Goal: Obtain resource: Download file/media

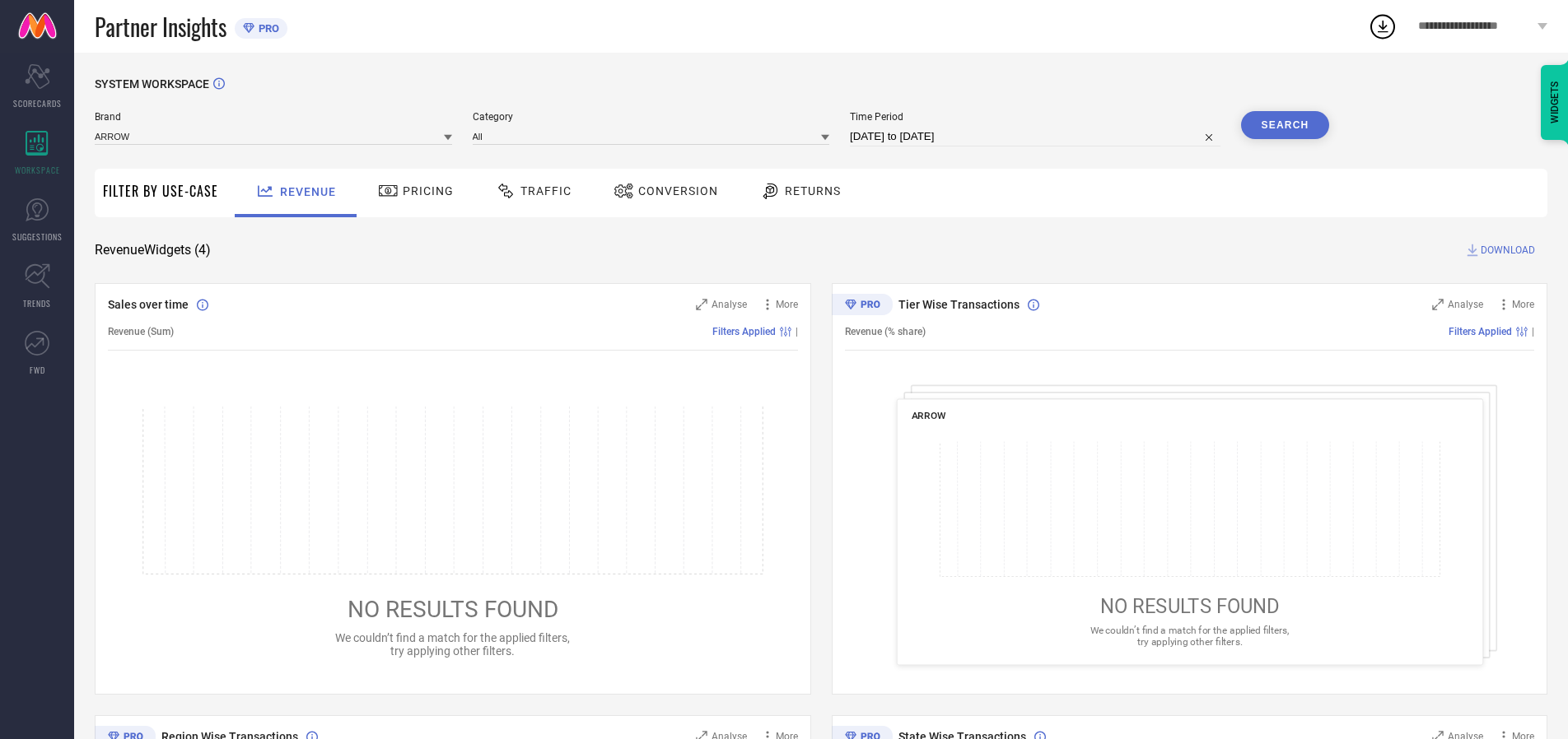
click at [529, 191] on span "Traffic" at bounding box center [545, 191] width 51 height 13
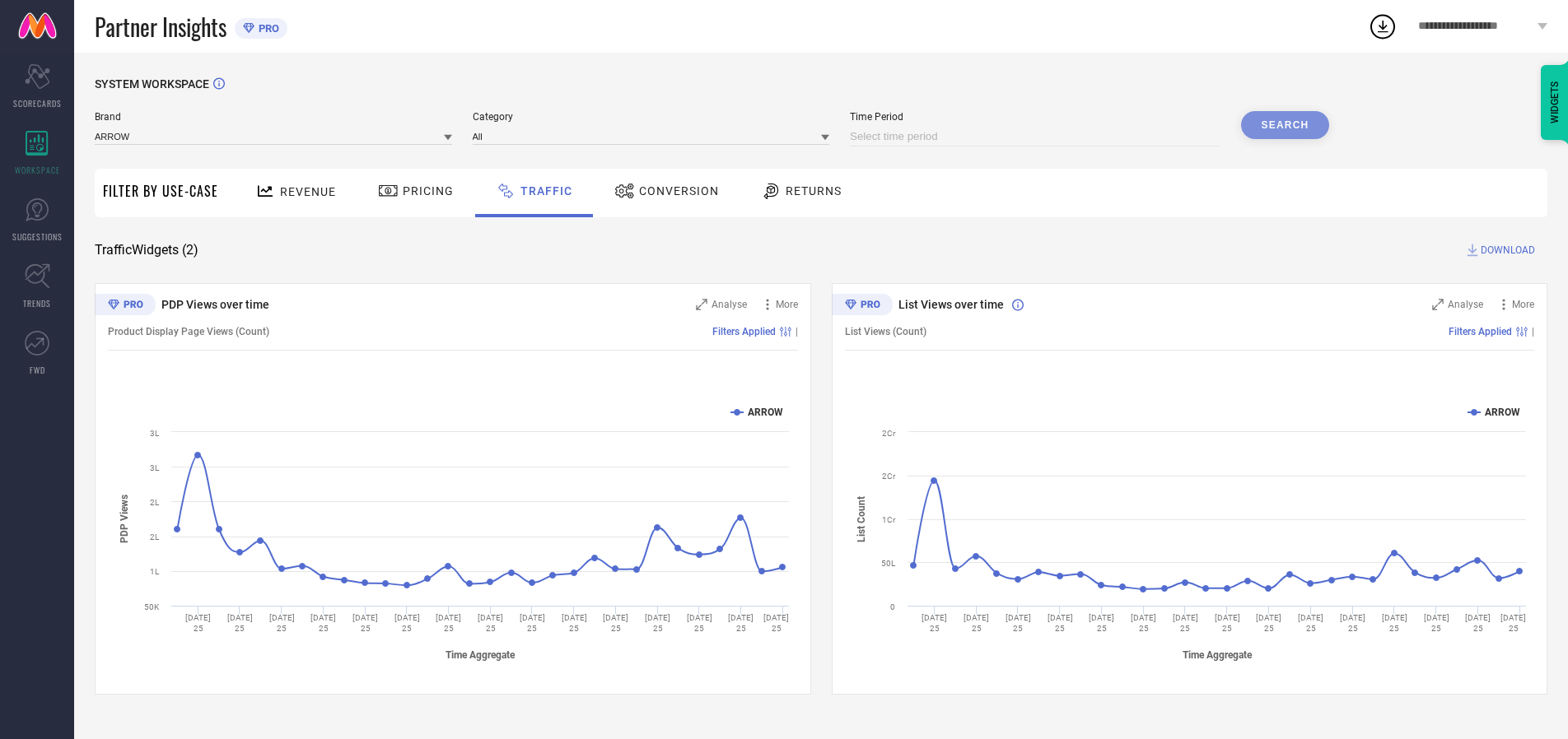
click at [1038, 137] on input at bounding box center [1035, 136] width 371 height 19
select select "8"
select select "2025"
select select "9"
select select "2025"
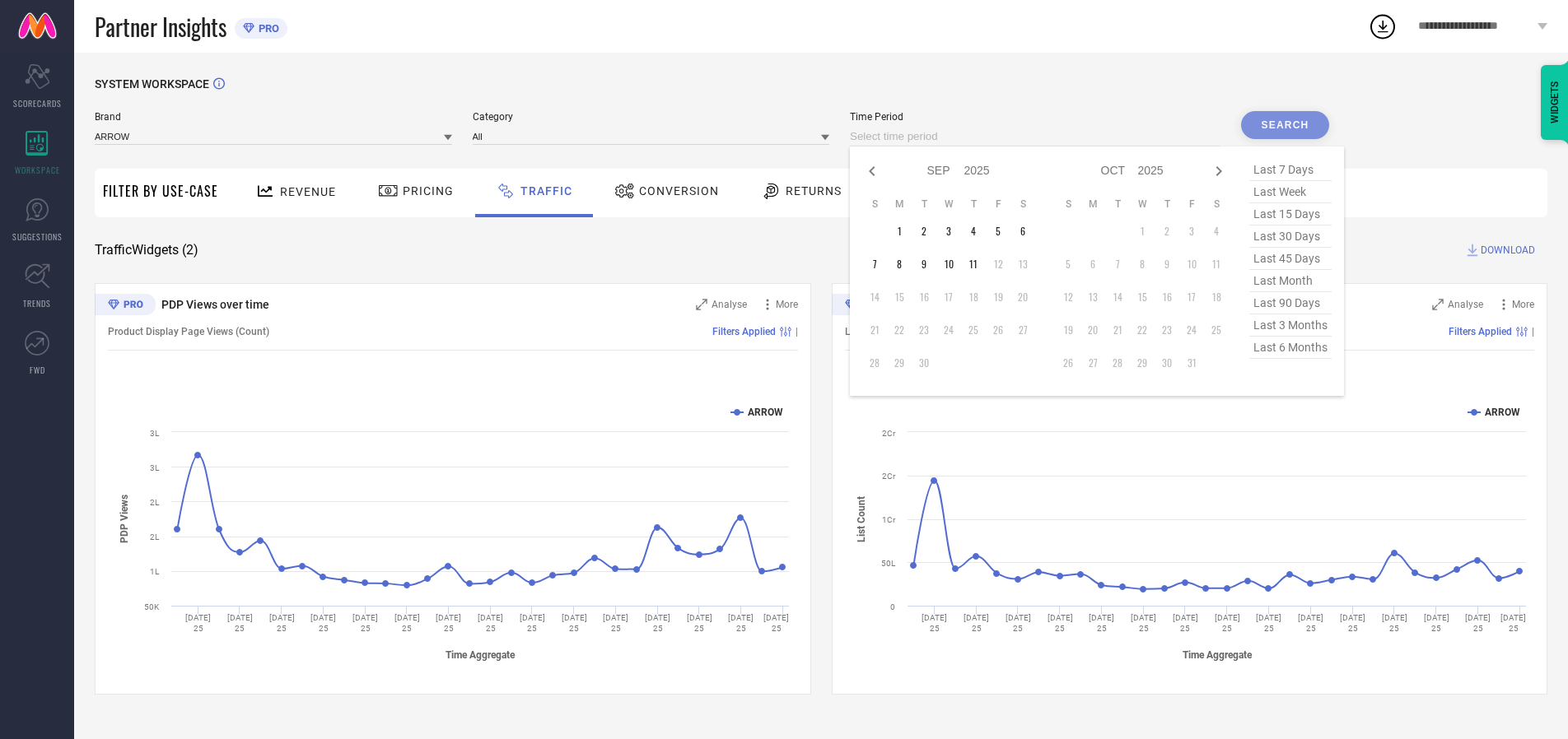
click at [954, 264] on td "10" at bounding box center [948, 264] width 25 height 25
type input "[DATE] to [DATE]"
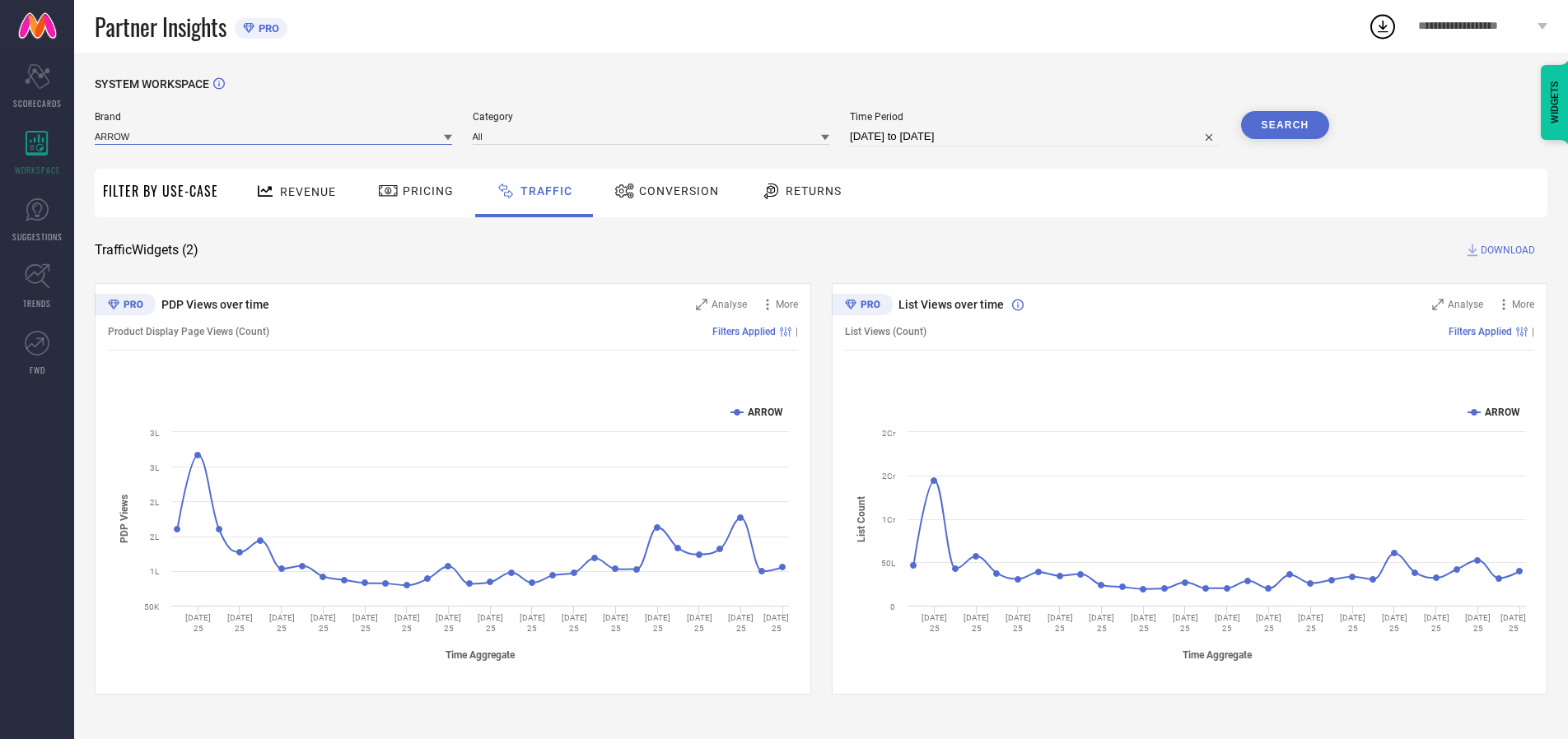
click at [274, 136] on input at bounding box center [273, 136] width 358 height 18
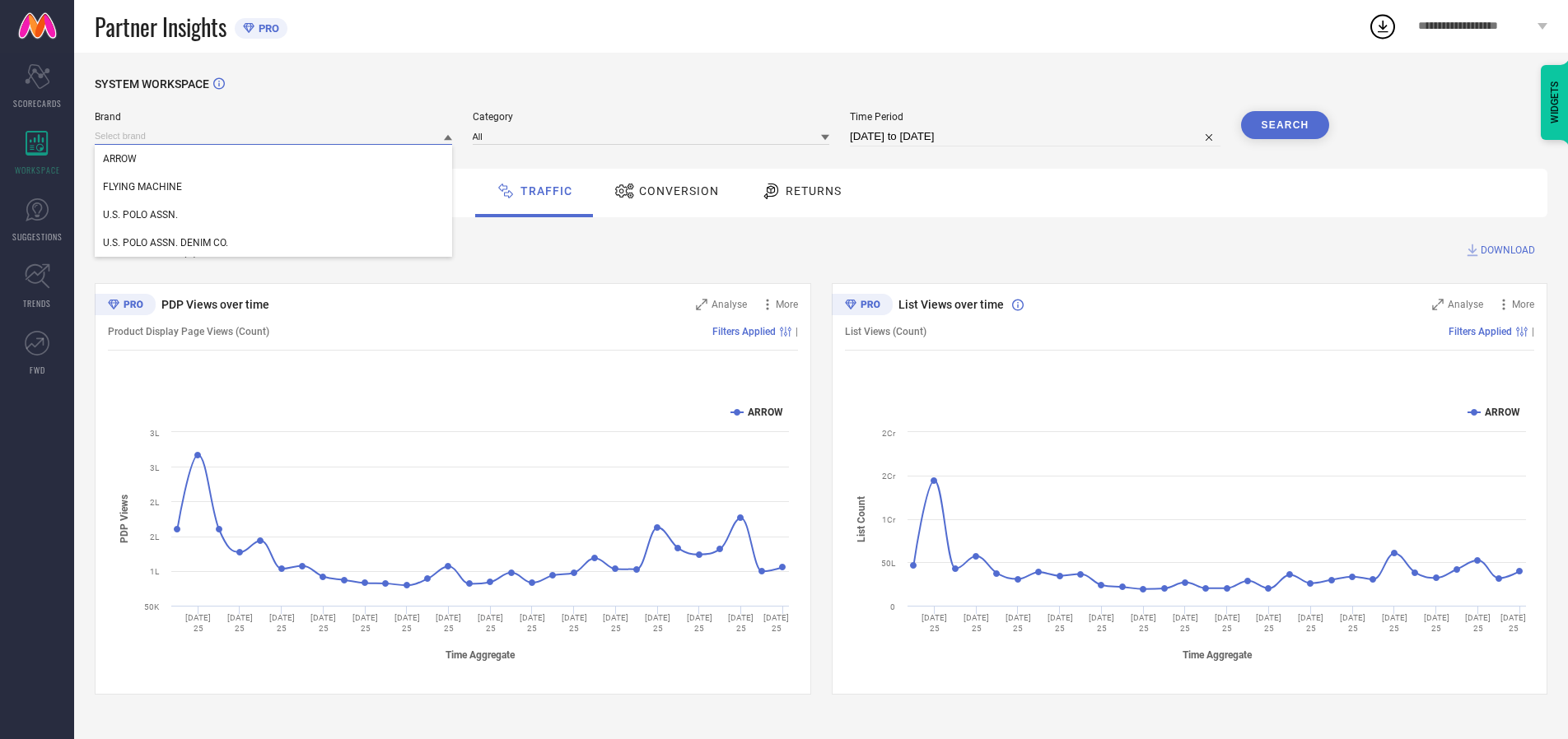
click at [274, 136] on input at bounding box center [273, 136] width 358 height 18
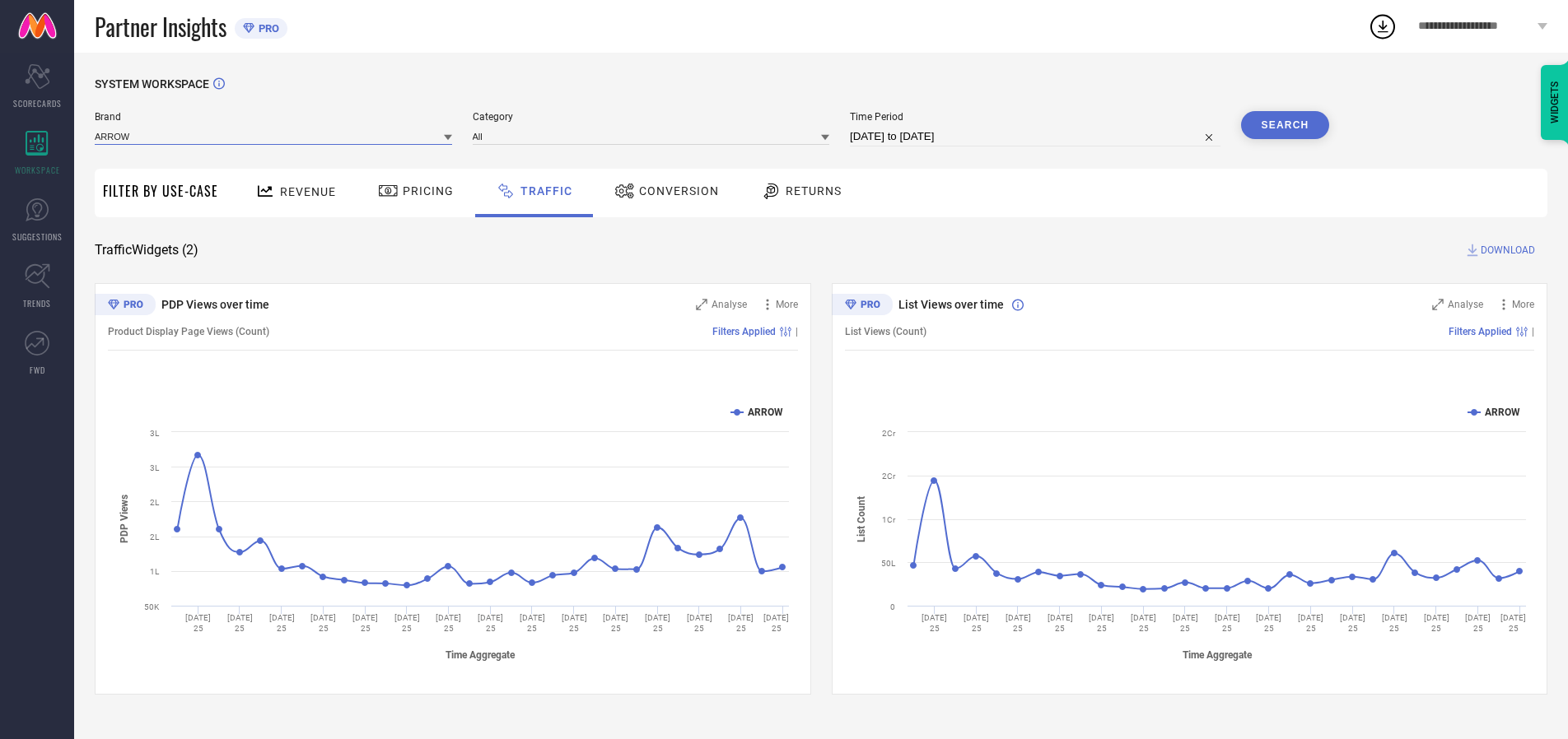
click at [274, 136] on input at bounding box center [273, 136] width 358 height 18
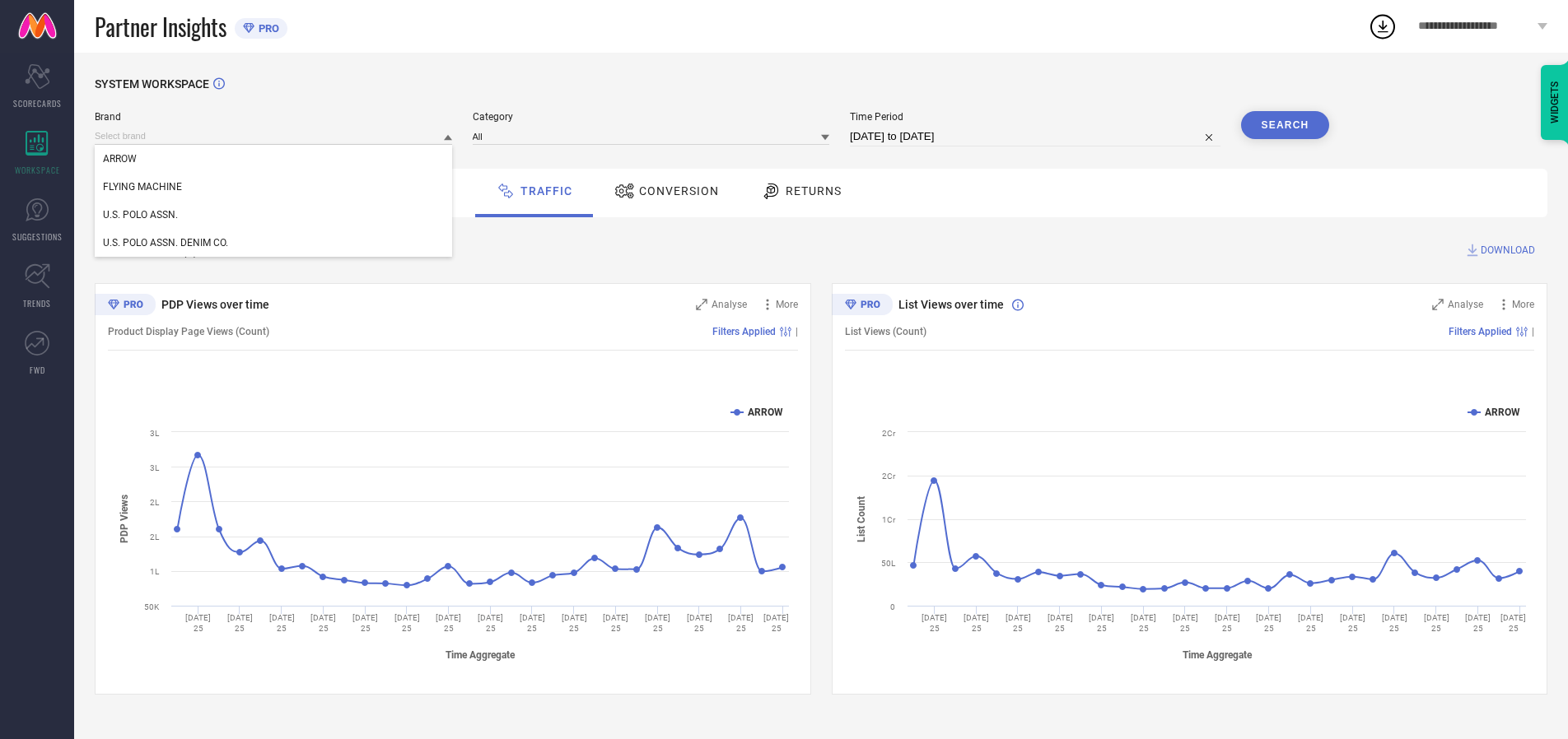
click at [274, 215] on div "U.S. POLO ASSN." at bounding box center [273, 214] width 358 height 28
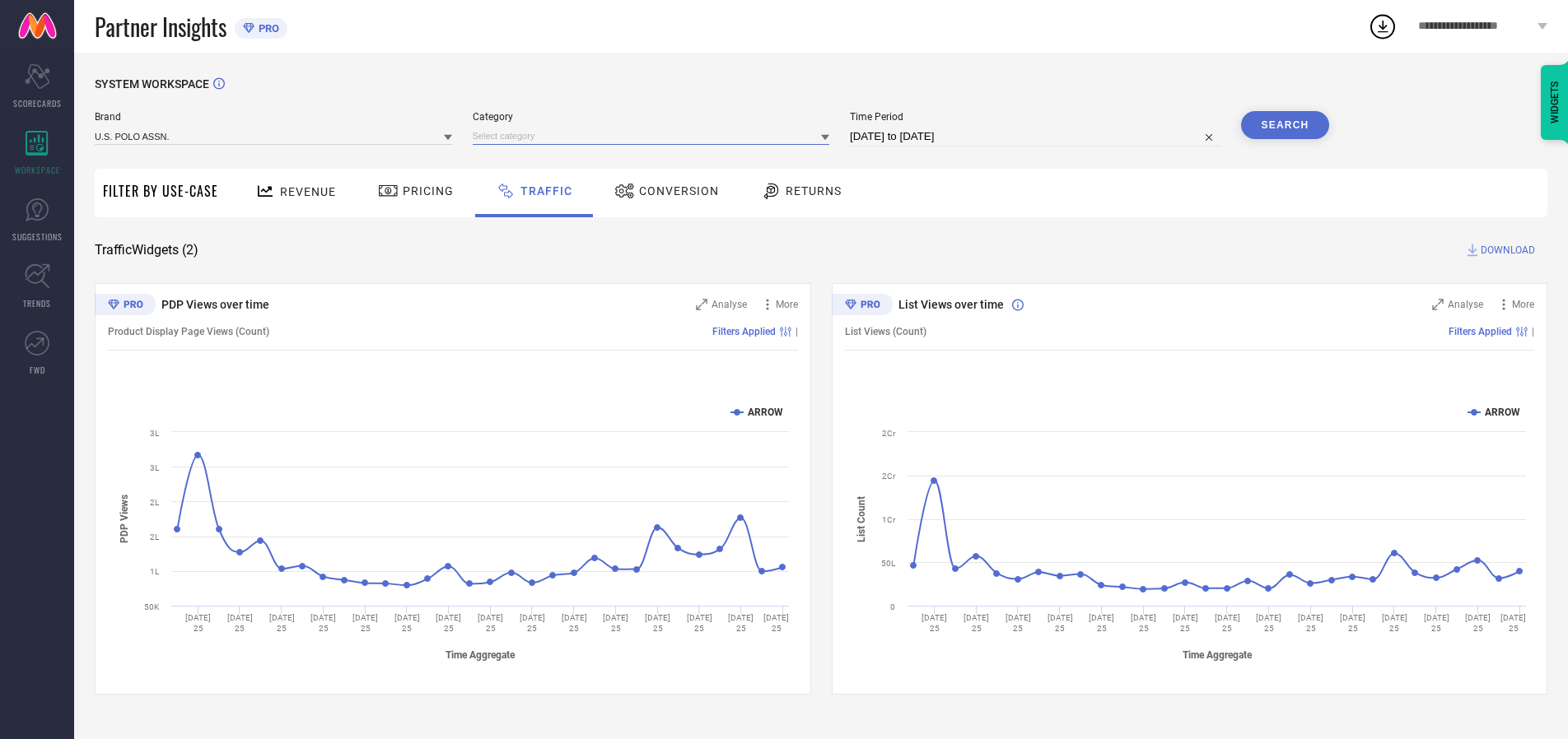
click at [655, 136] on input at bounding box center [651, 136] width 358 height 18
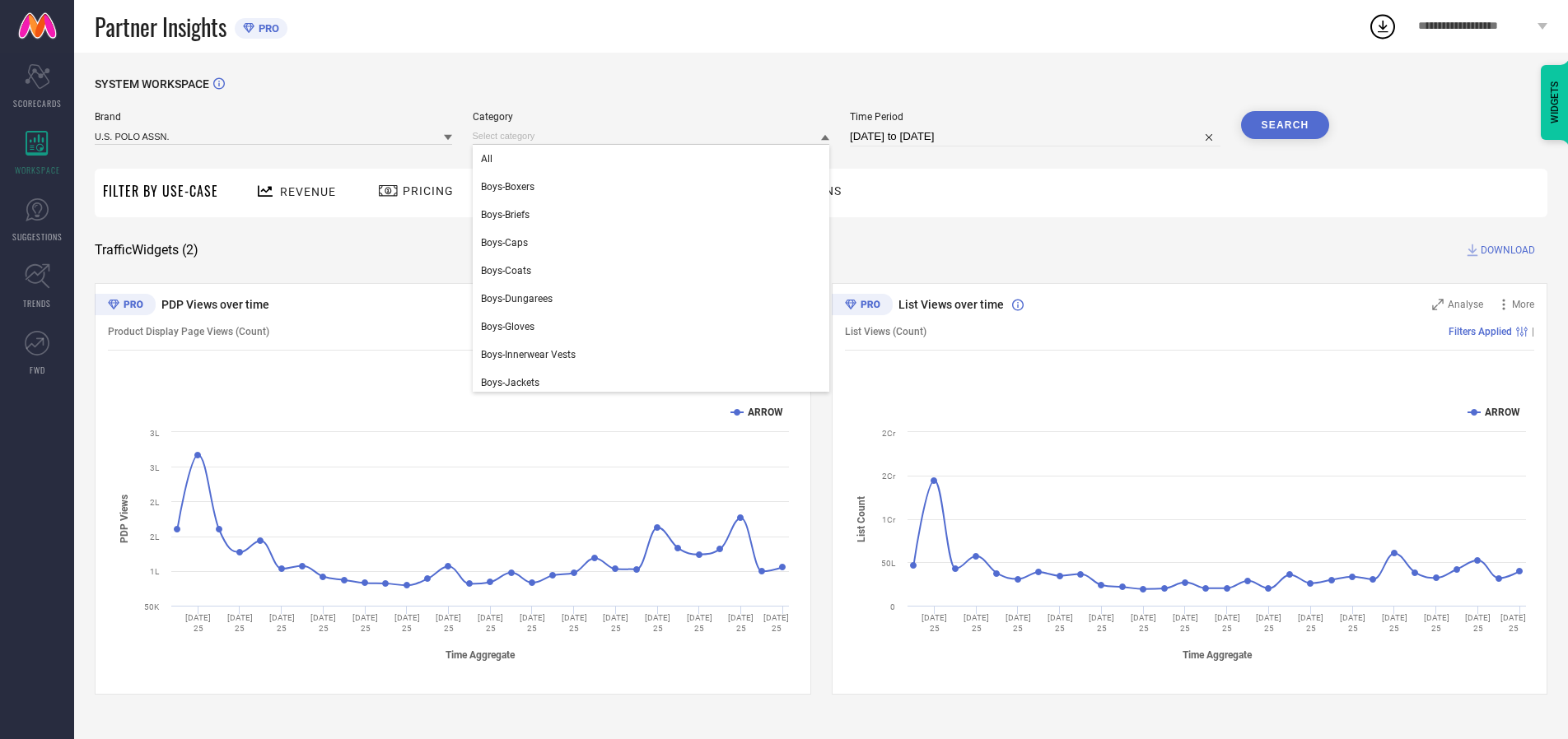
click at [655, 159] on div "All" at bounding box center [651, 159] width 358 height 28
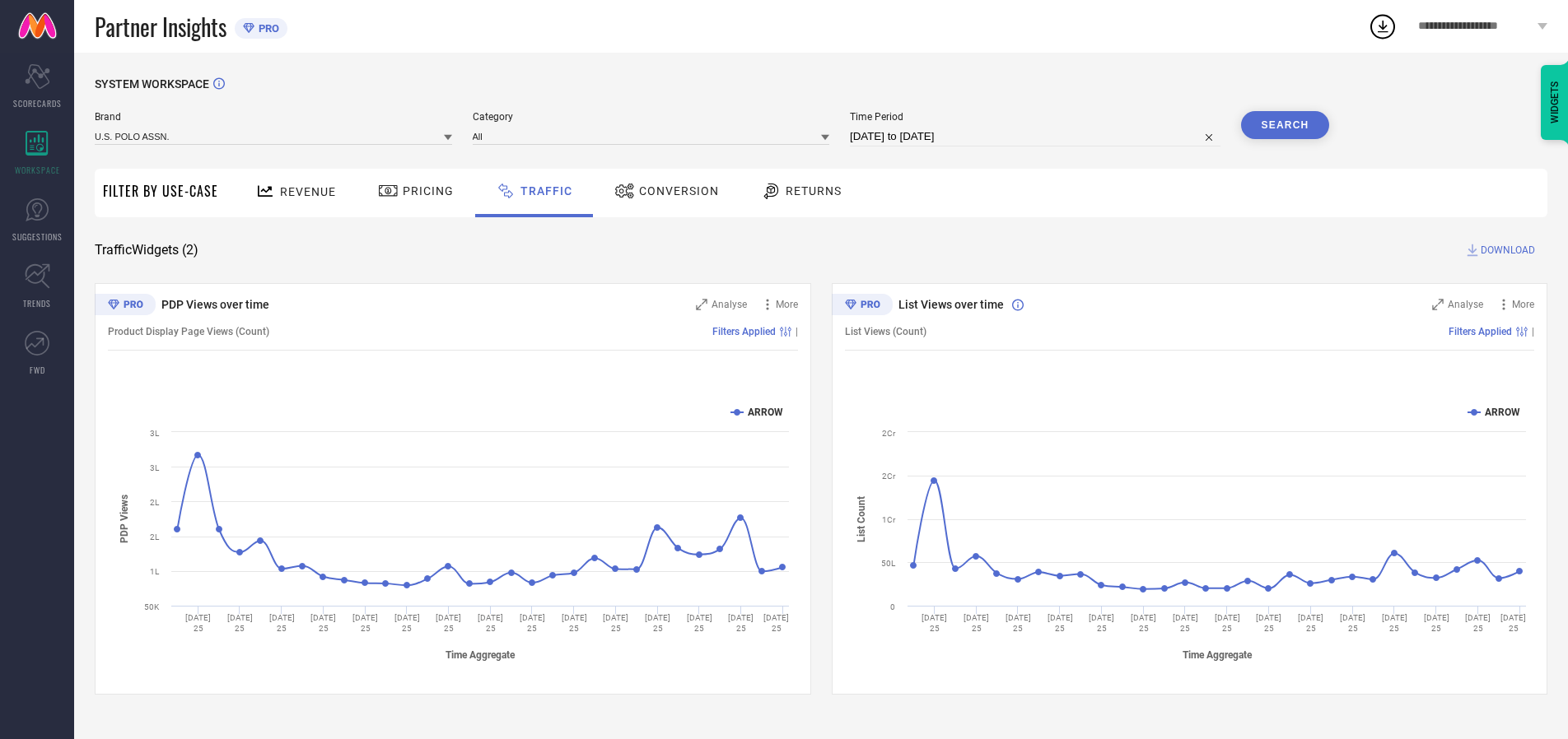
click at [1284, 125] on button "Search" at bounding box center [1285, 125] width 89 height 28
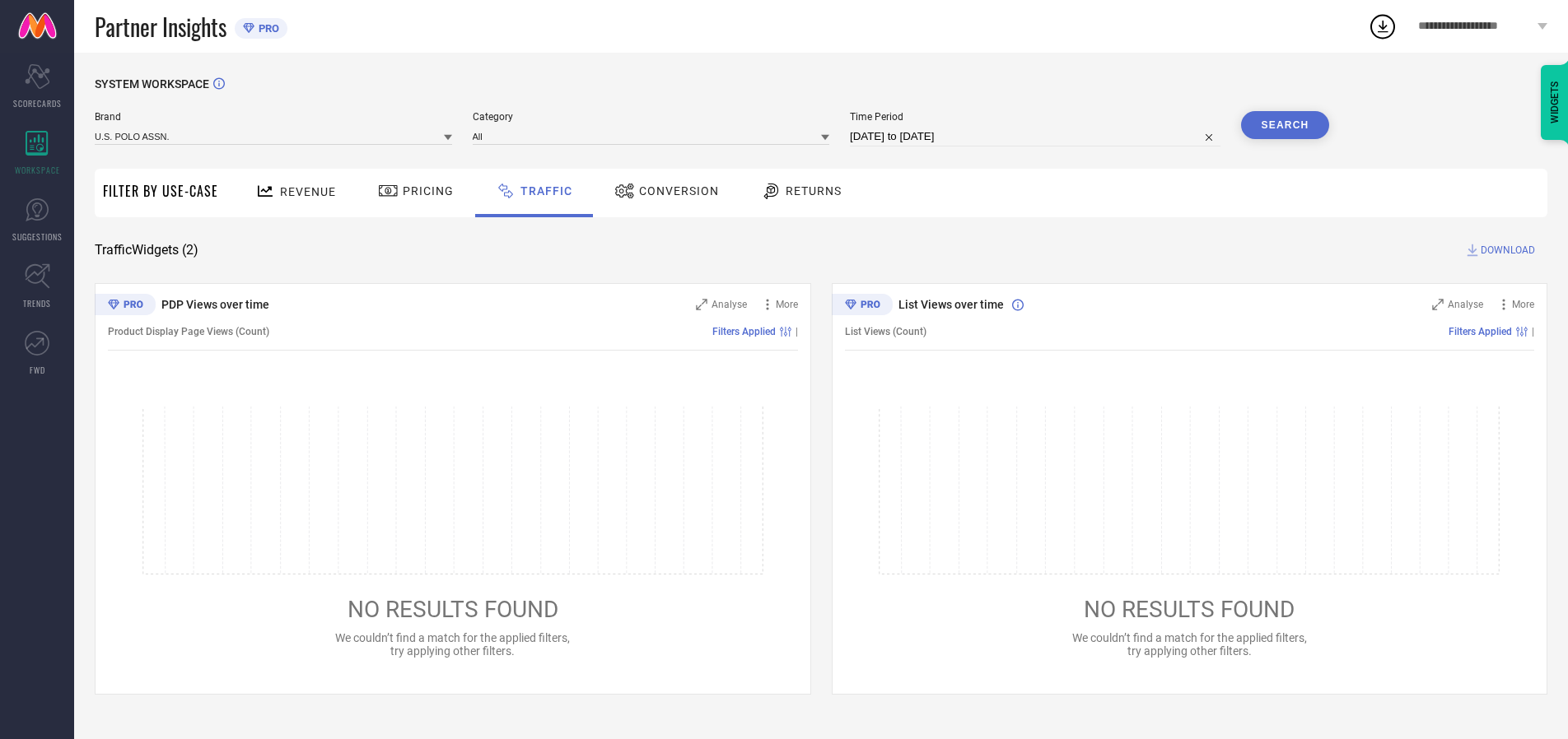
click at [1505, 250] on span "DOWNLOAD" at bounding box center [1508, 250] width 55 height 17
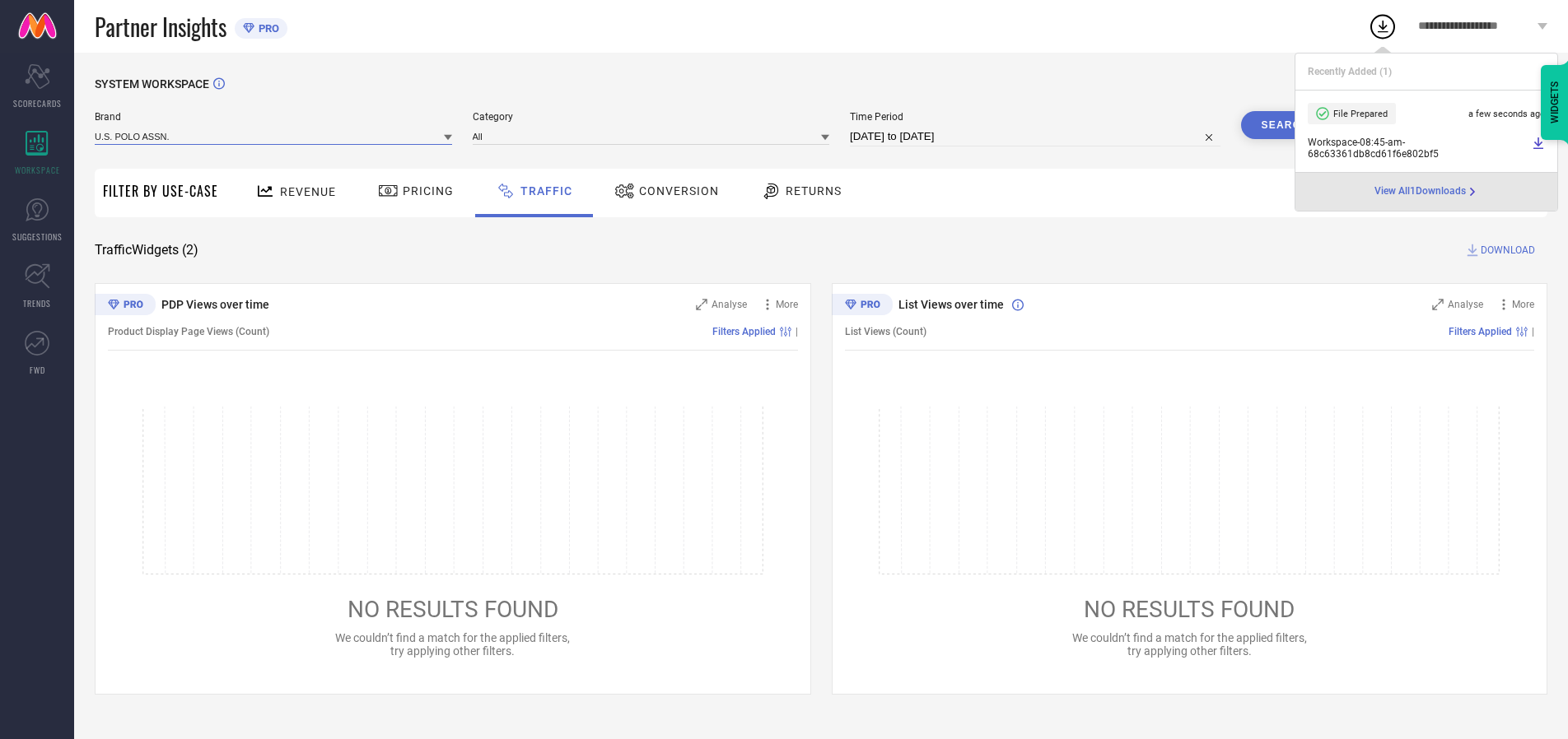
click at [274, 136] on input at bounding box center [273, 136] width 358 height 18
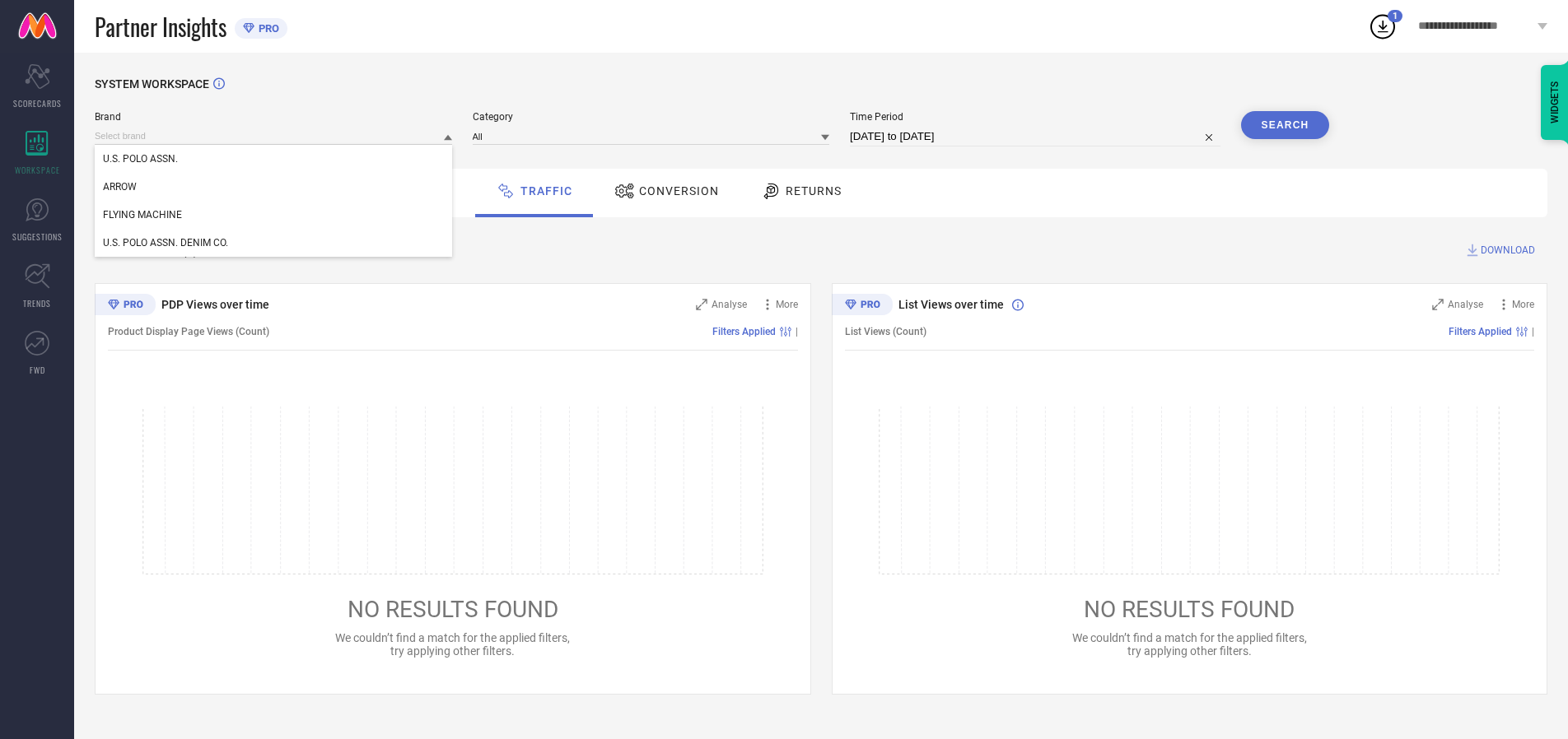
click at [274, 243] on div "U.S. POLO ASSN. DENIM CO." at bounding box center [273, 243] width 358 height 28
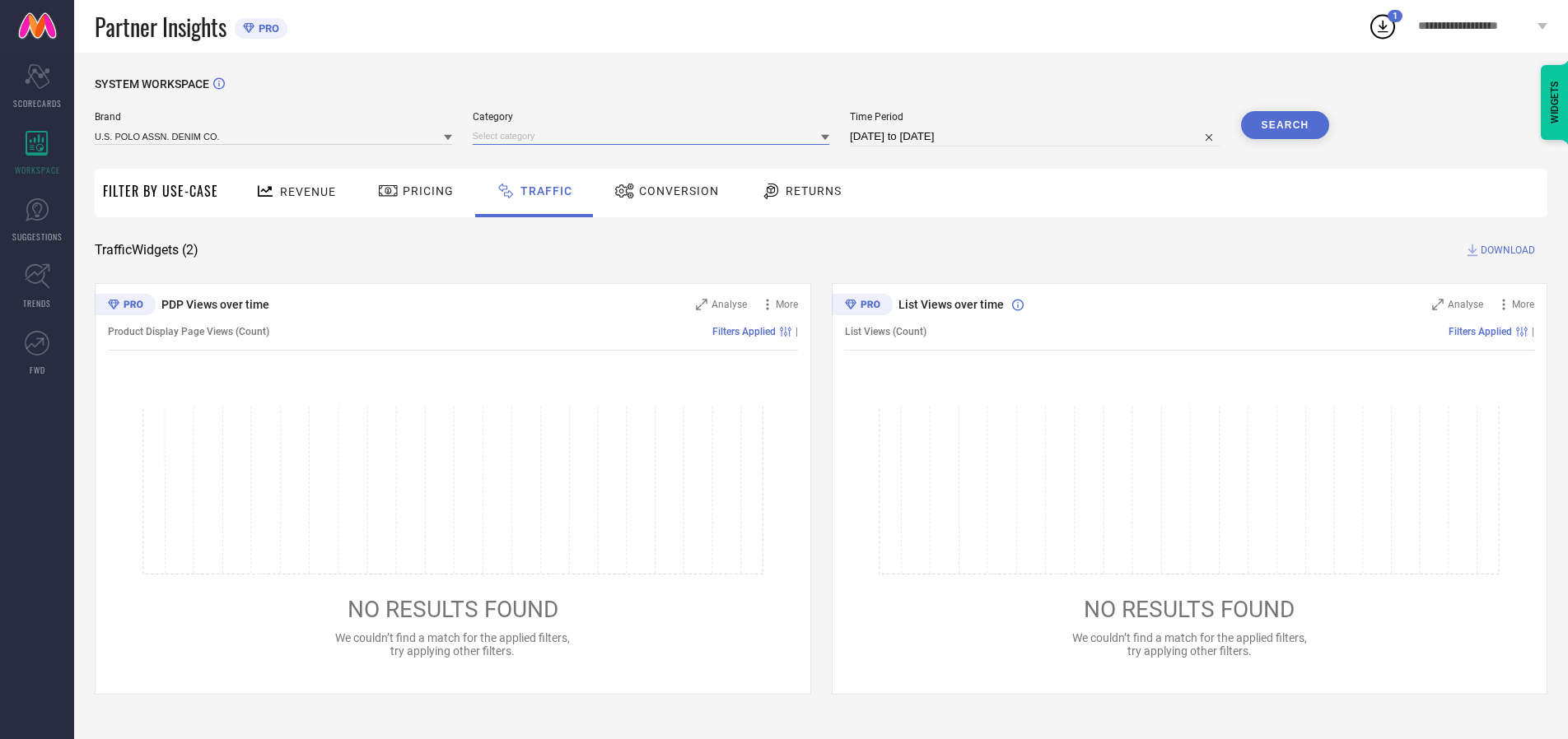
click at [655, 136] on input at bounding box center [651, 136] width 358 height 18
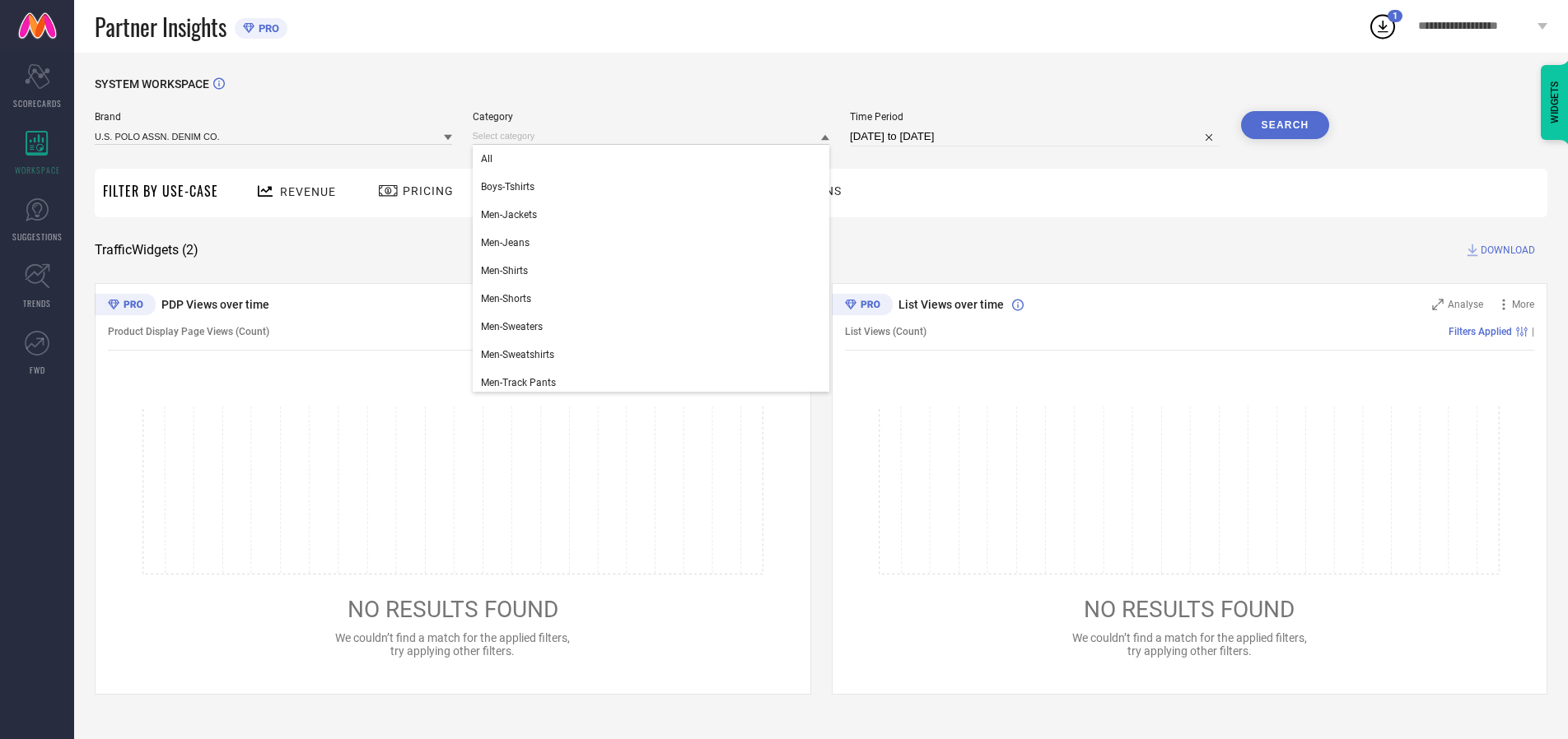
click at [655, 159] on div "All" at bounding box center [651, 159] width 358 height 28
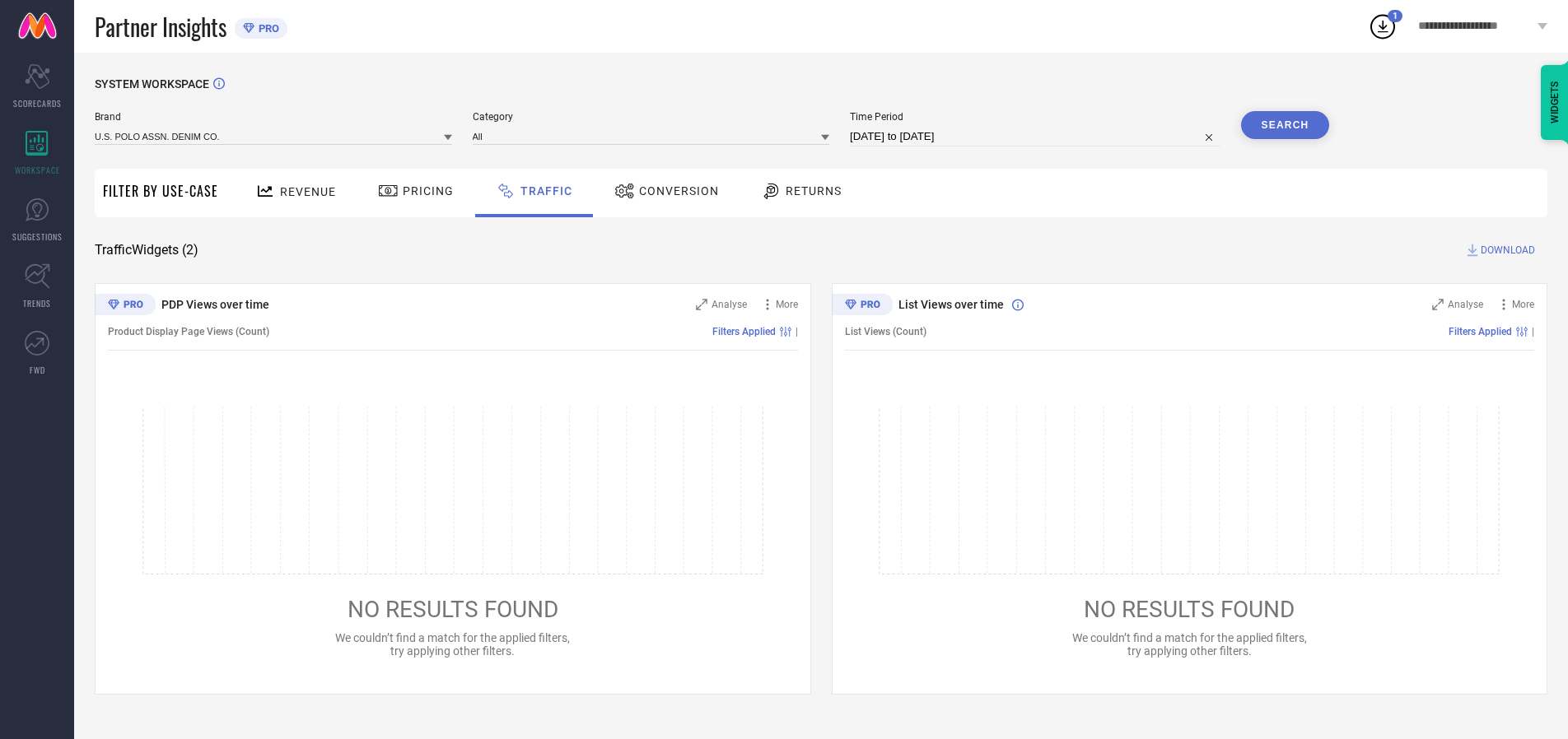
click at [1284, 125] on button "Search" at bounding box center [1285, 125] width 89 height 28
click at [1505, 250] on span "DOWNLOAD" at bounding box center [1508, 250] width 55 height 17
click at [1038, 137] on input at bounding box center [1035, 136] width 371 height 19
select select "8"
select select "2025"
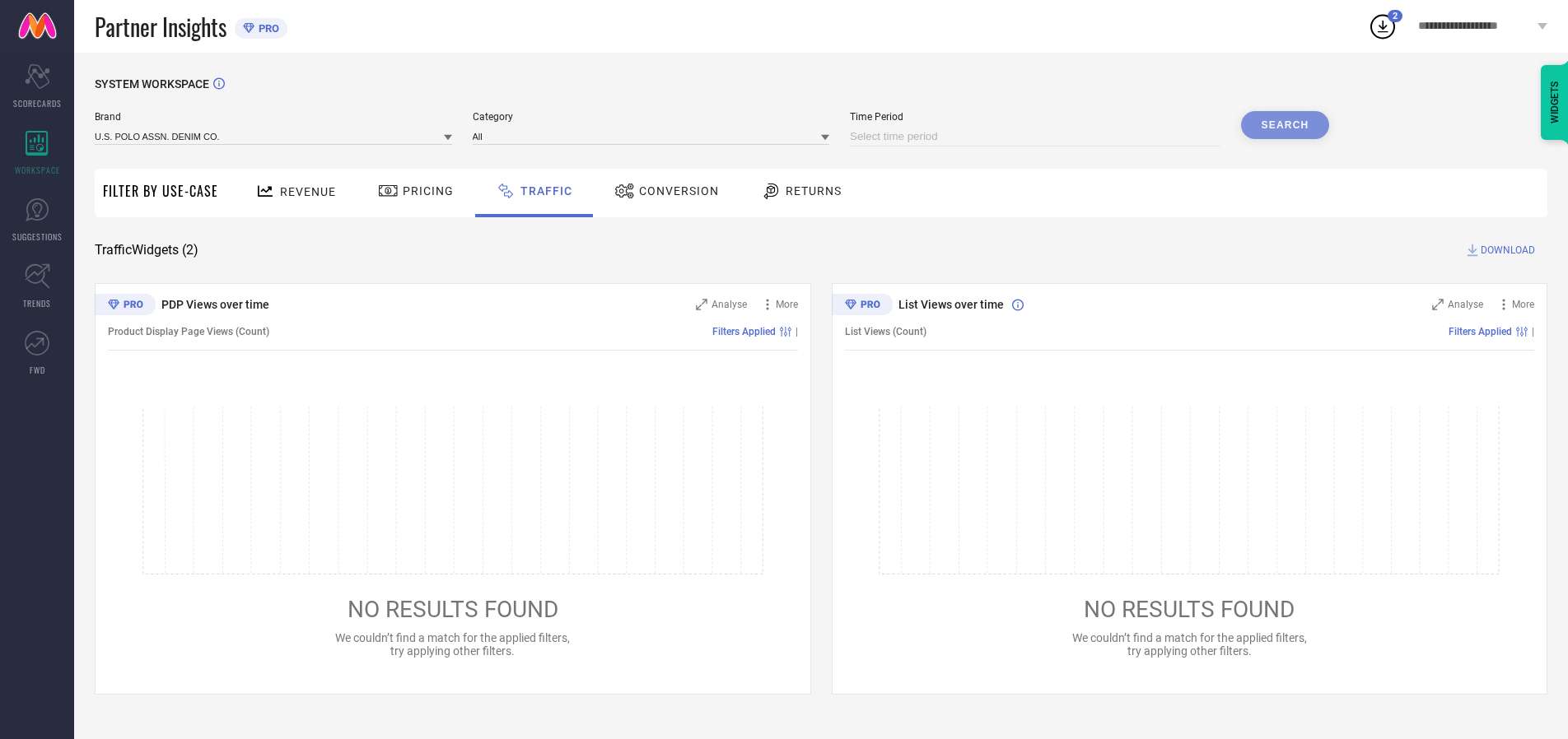
select select "9"
select select "2025"
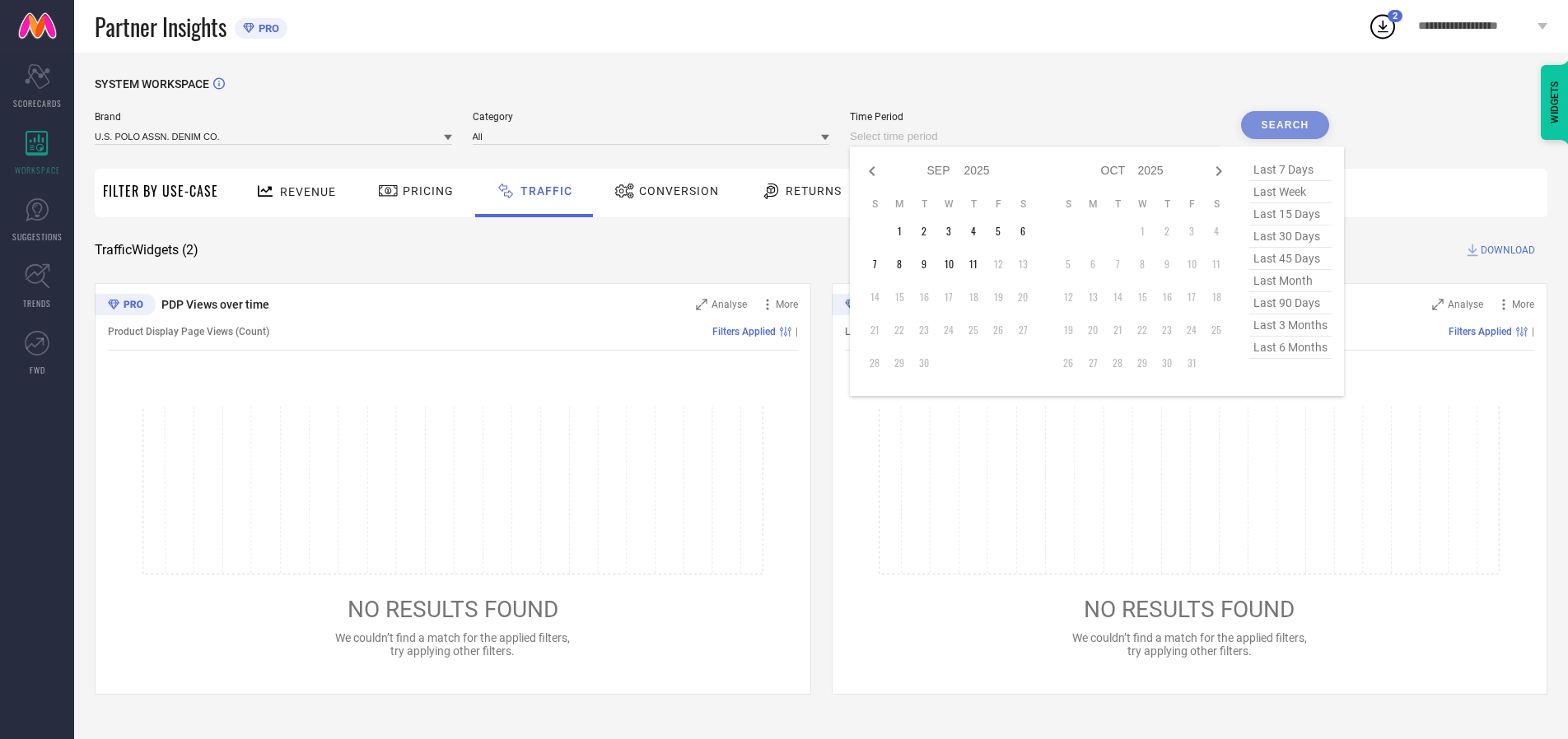
click at [978, 264] on td "11" at bounding box center [973, 264] width 25 height 25
type input "[DATE] to [DATE]"
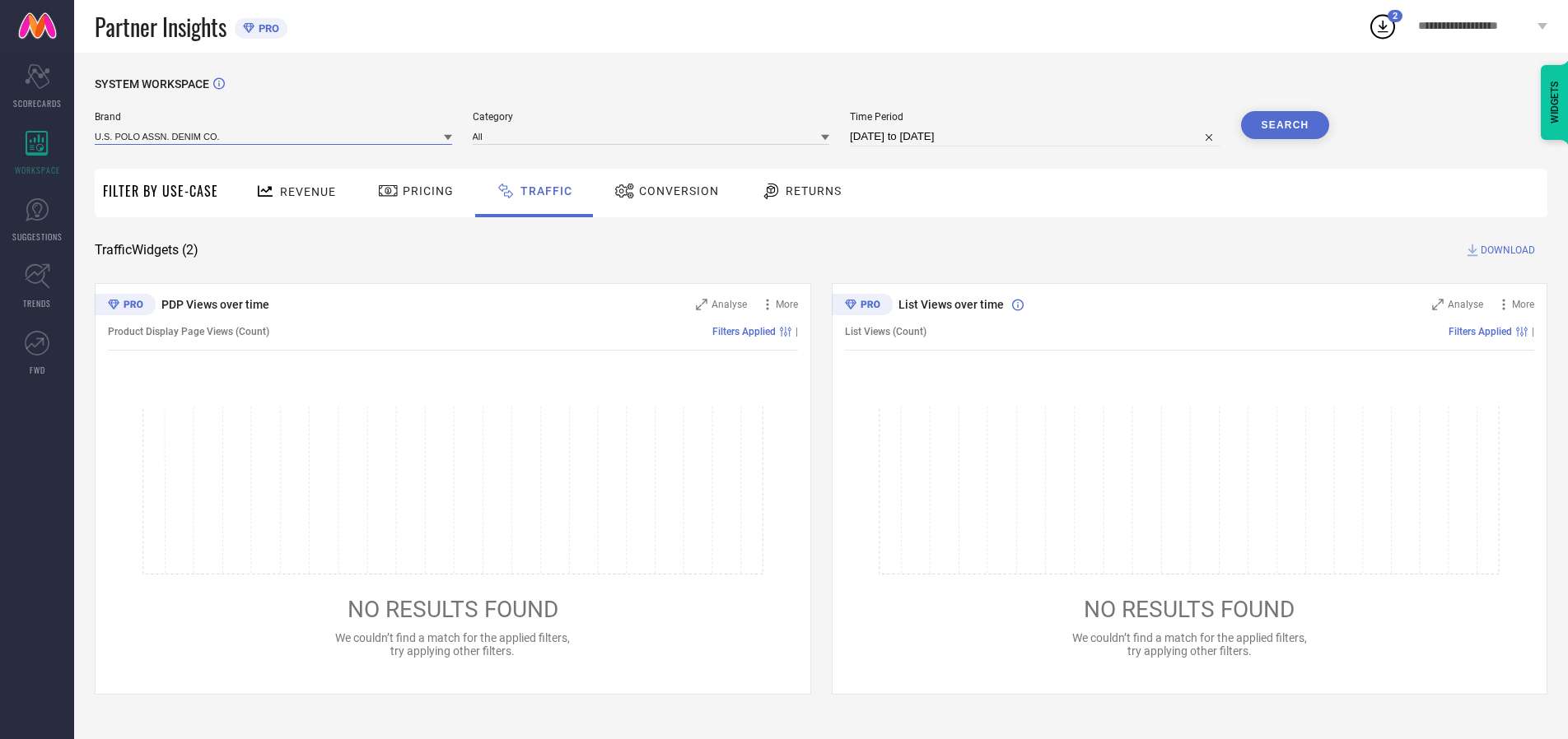
click at [274, 136] on input at bounding box center [273, 136] width 358 height 18
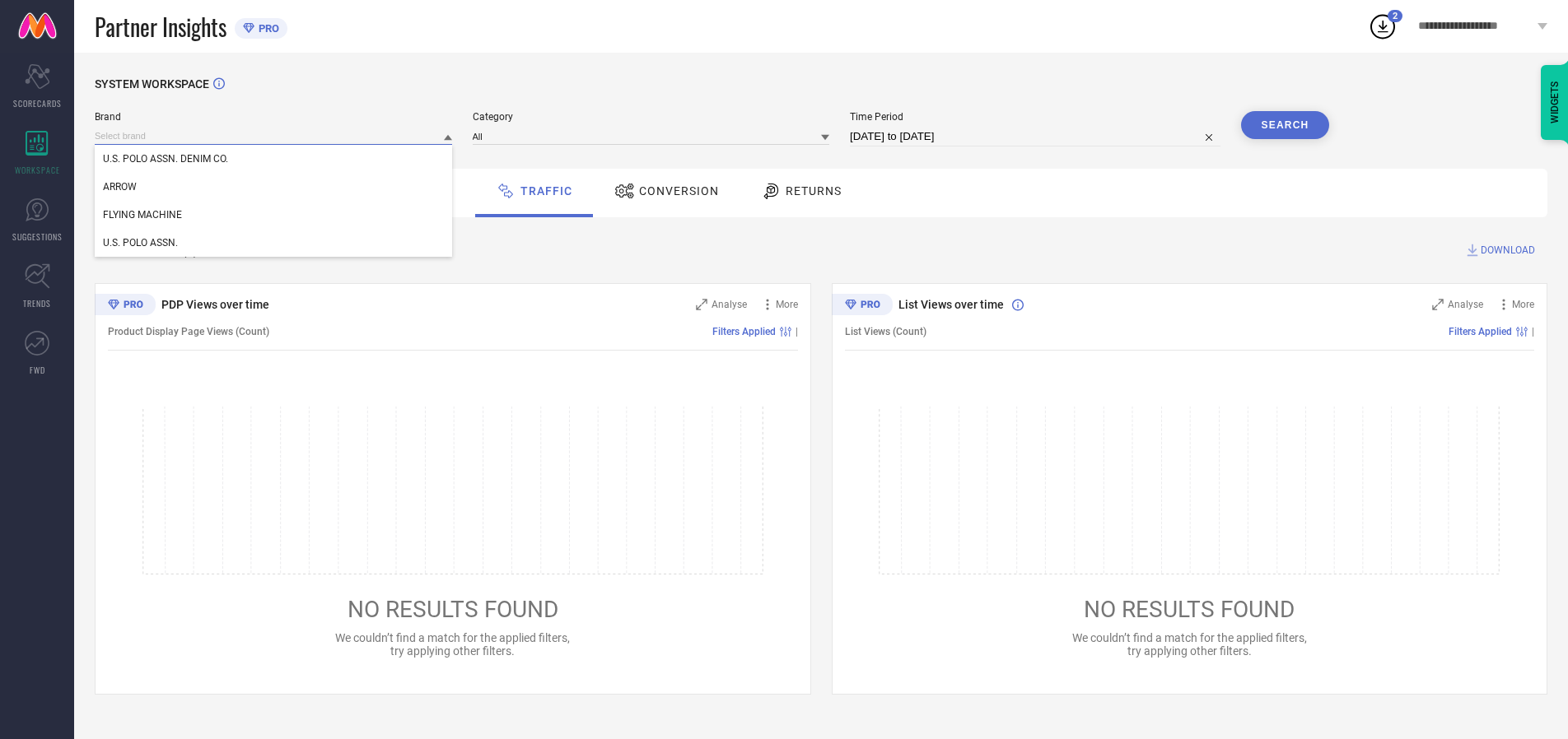
click at [274, 136] on input at bounding box center [273, 136] width 358 height 18
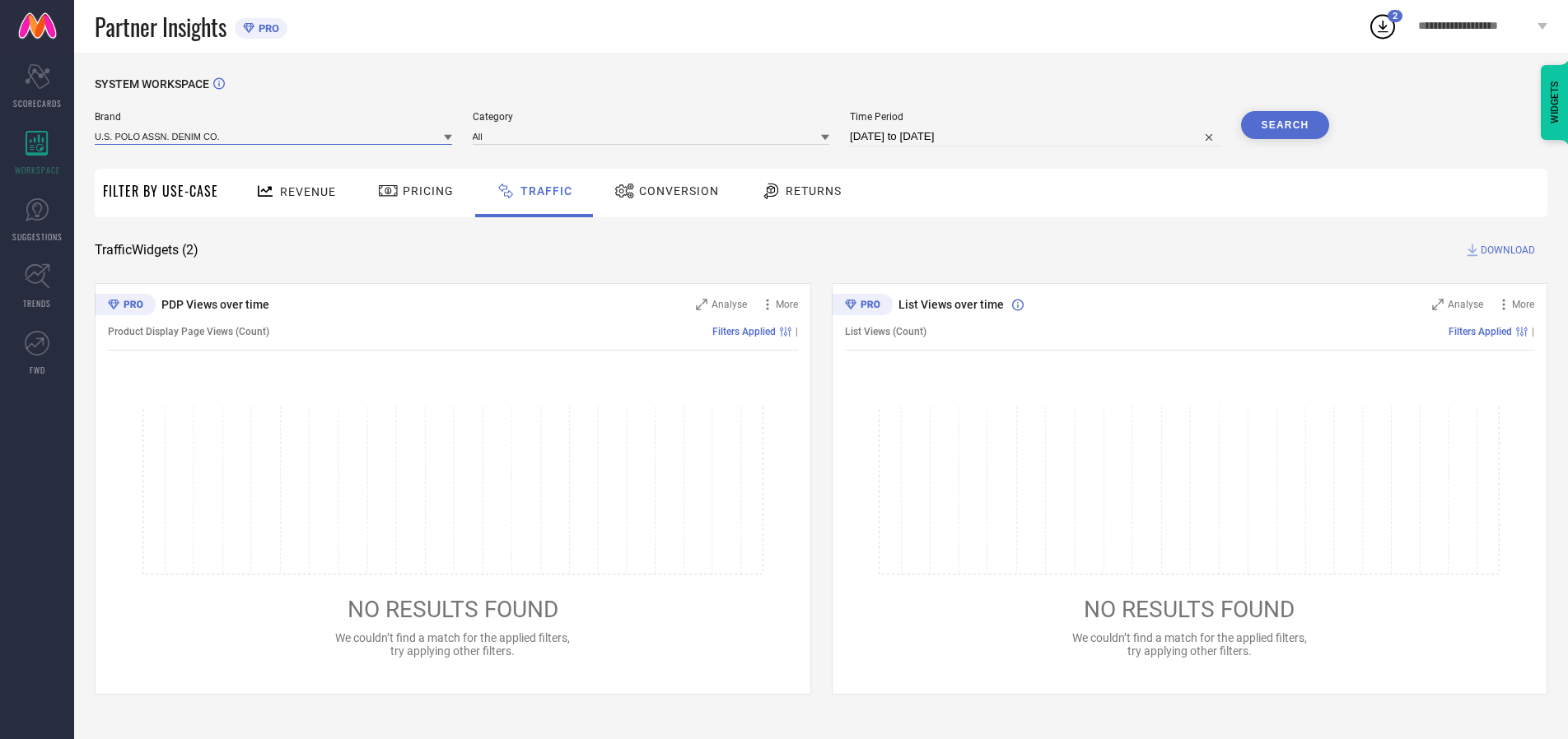
click at [274, 136] on input at bounding box center [273, 136] width 358 height 18
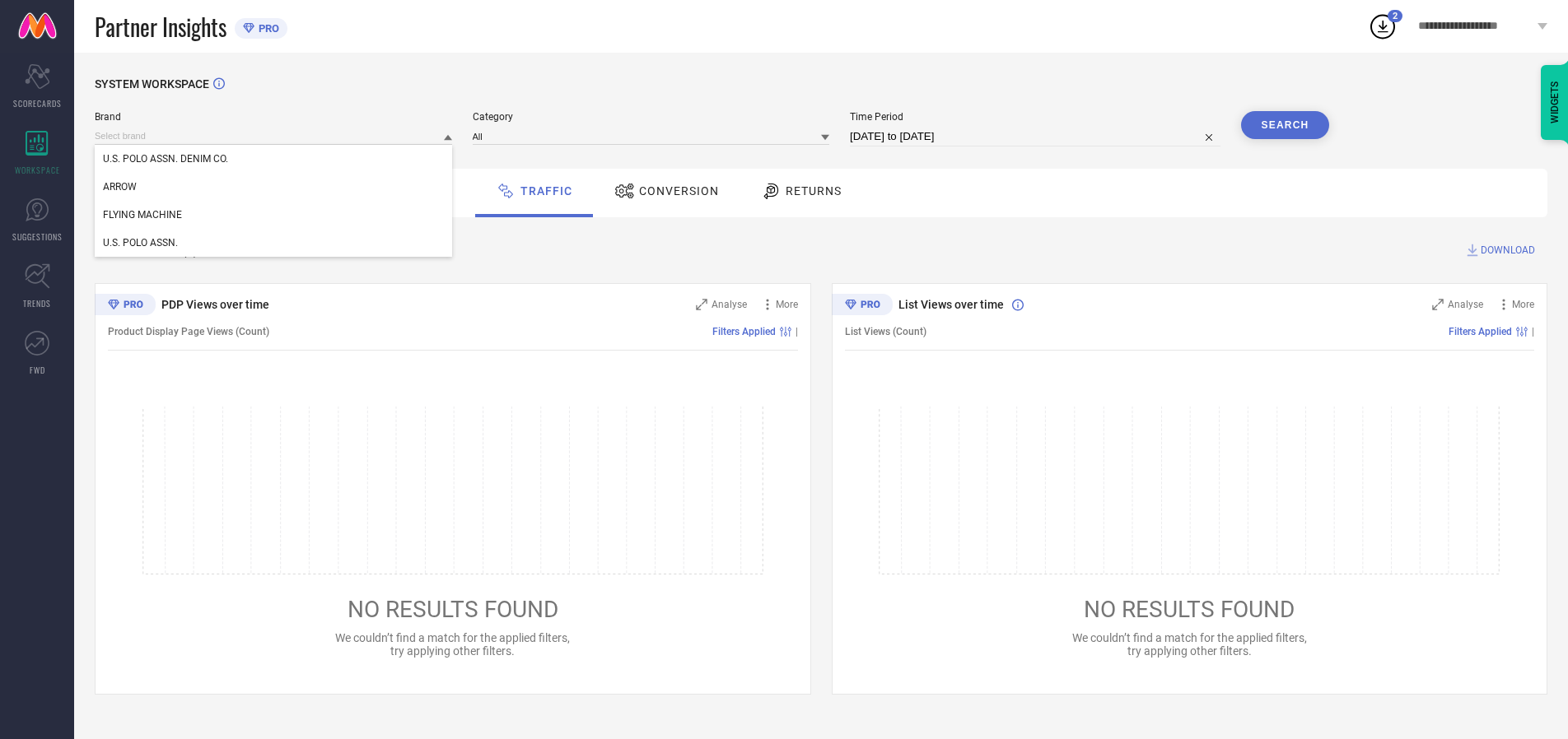
click at [274, 159] on div "U.S. POLO ASSN. DENIM CO." at bounding box center [273, 159] width 358 height 28
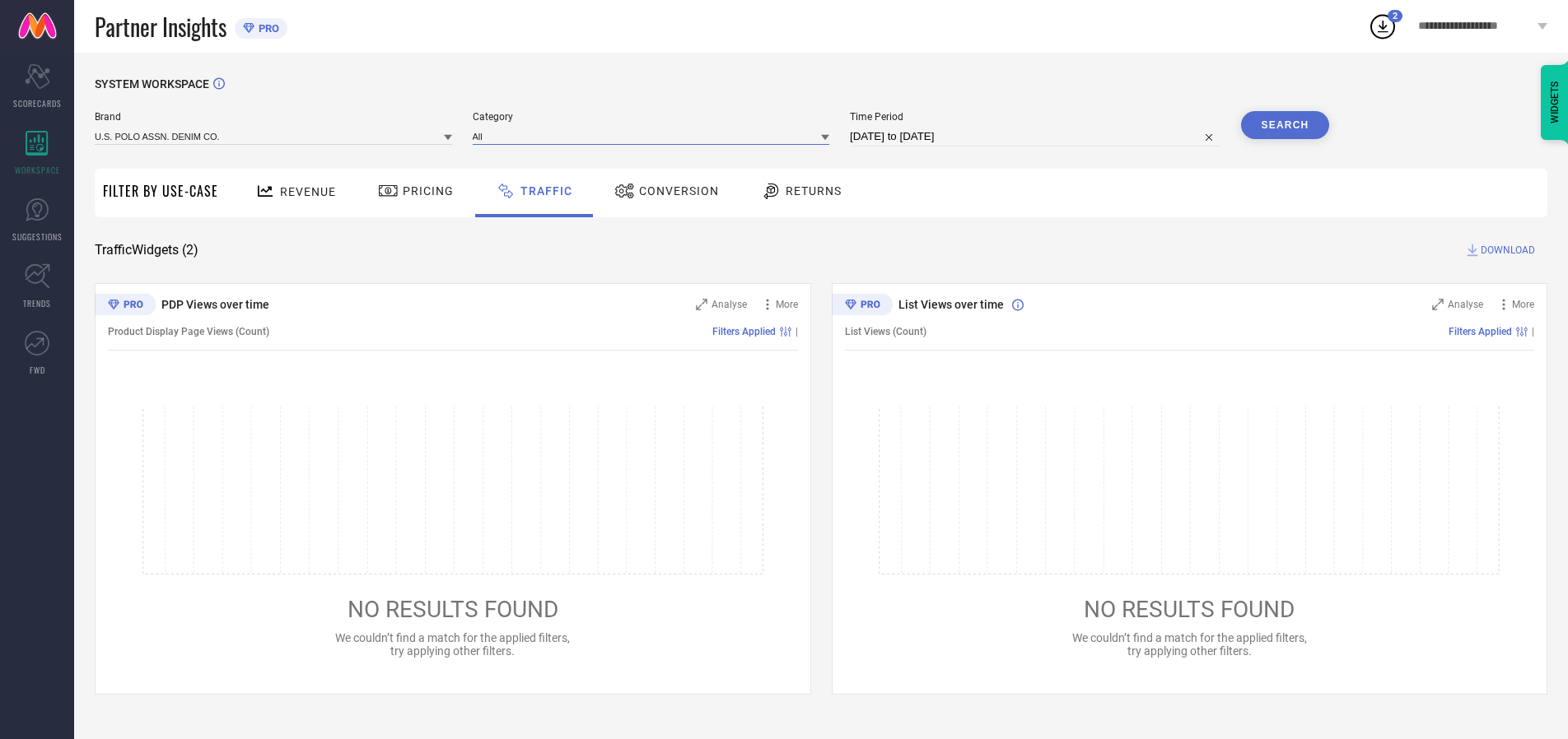
click at [655, 136] on input at bounding box center [651, 136] width 358 height 18
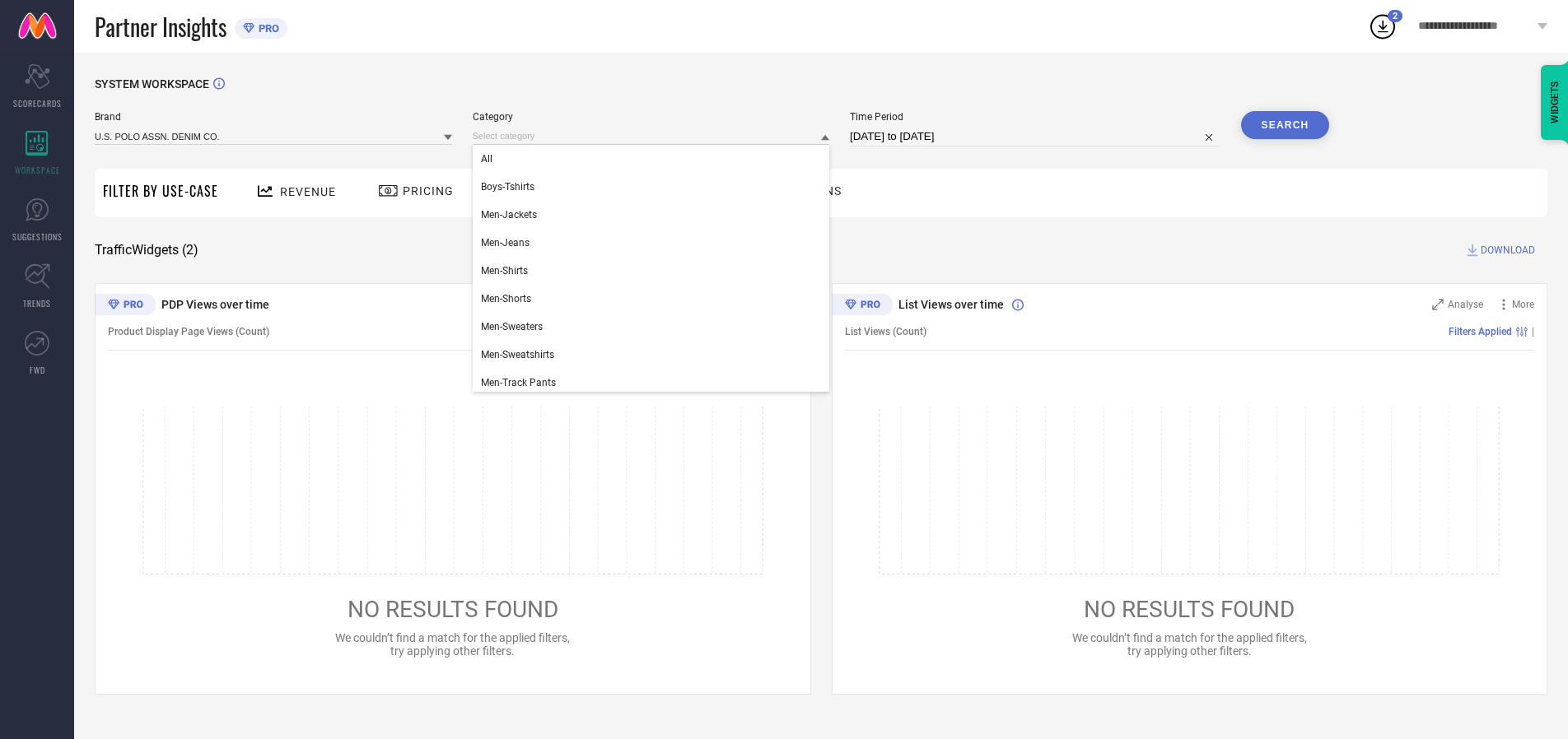
click at [655, 159] on div "All" at bounding box center [651, 159] width 358 height 28
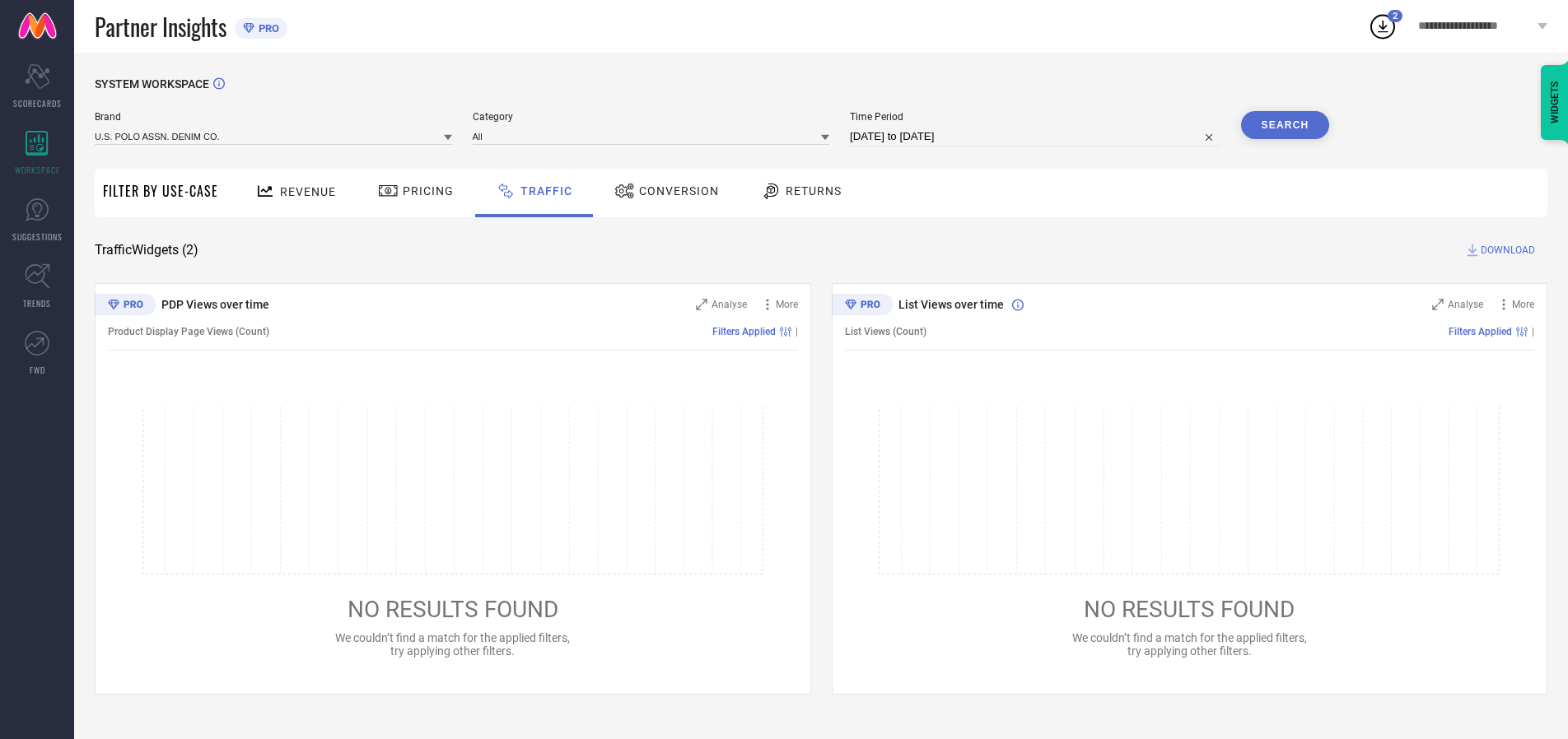
click at [1284, 125] on button "Search" at bounding box center [1285, 125] width 89 height 28
click at [1505, 250] on span "DOWNLOAD" at bounding box center [1508, 250] width 55 height 17
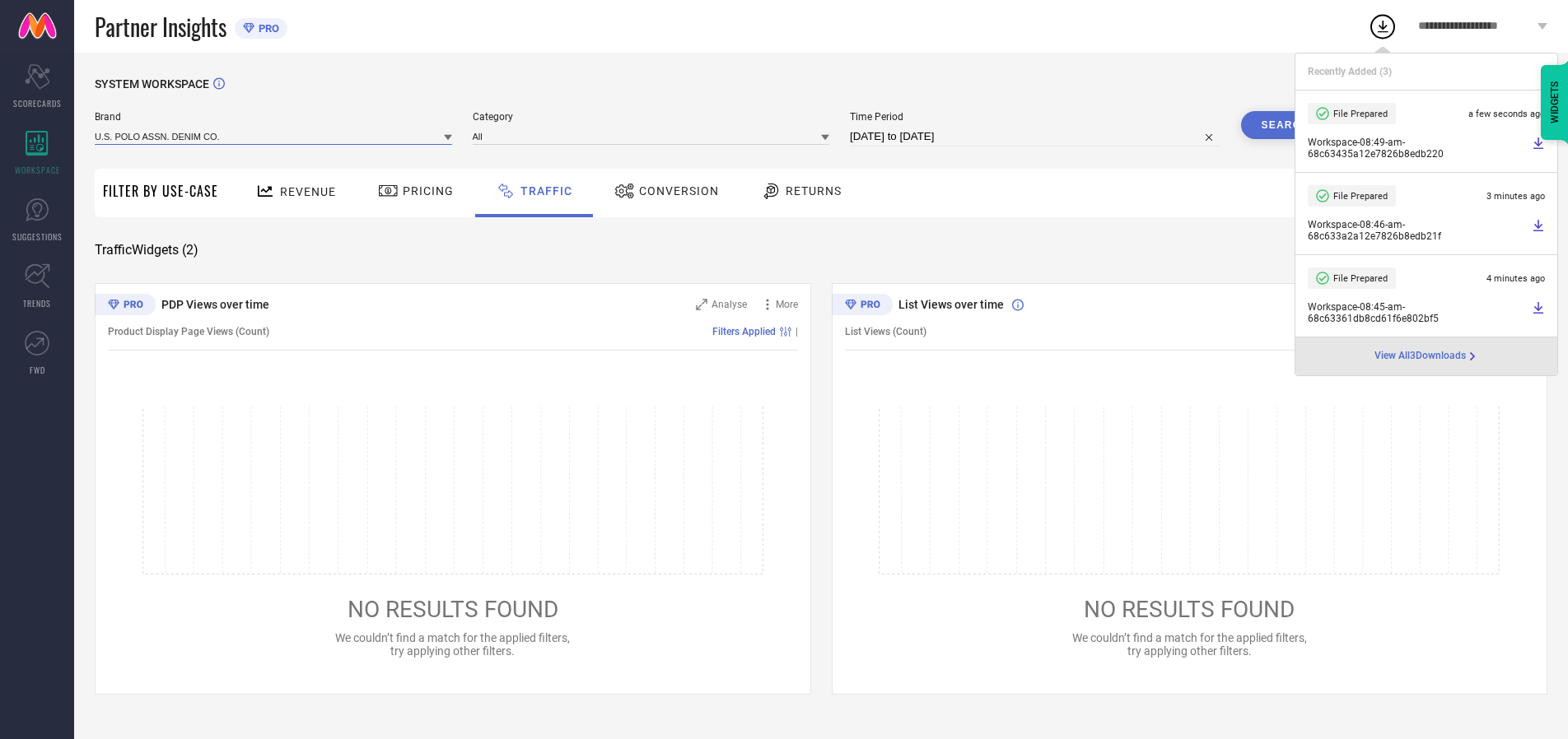
click at [274, 136] on input at bounding box center [273, 136] width 358 height 18
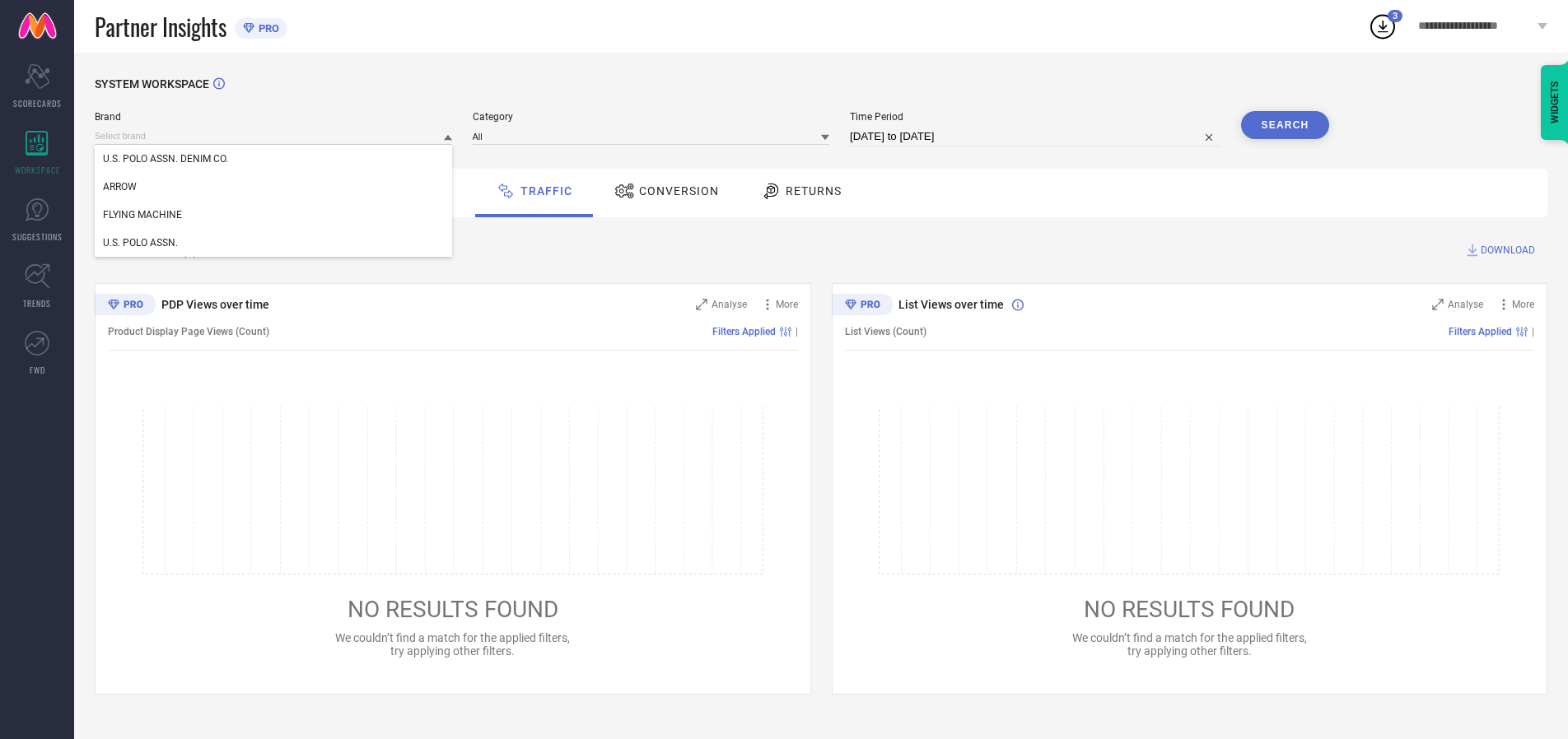
click at [274, 243] on div "U.S. POLO ASSN." at bounding box center [273, 243] width 358 height 28
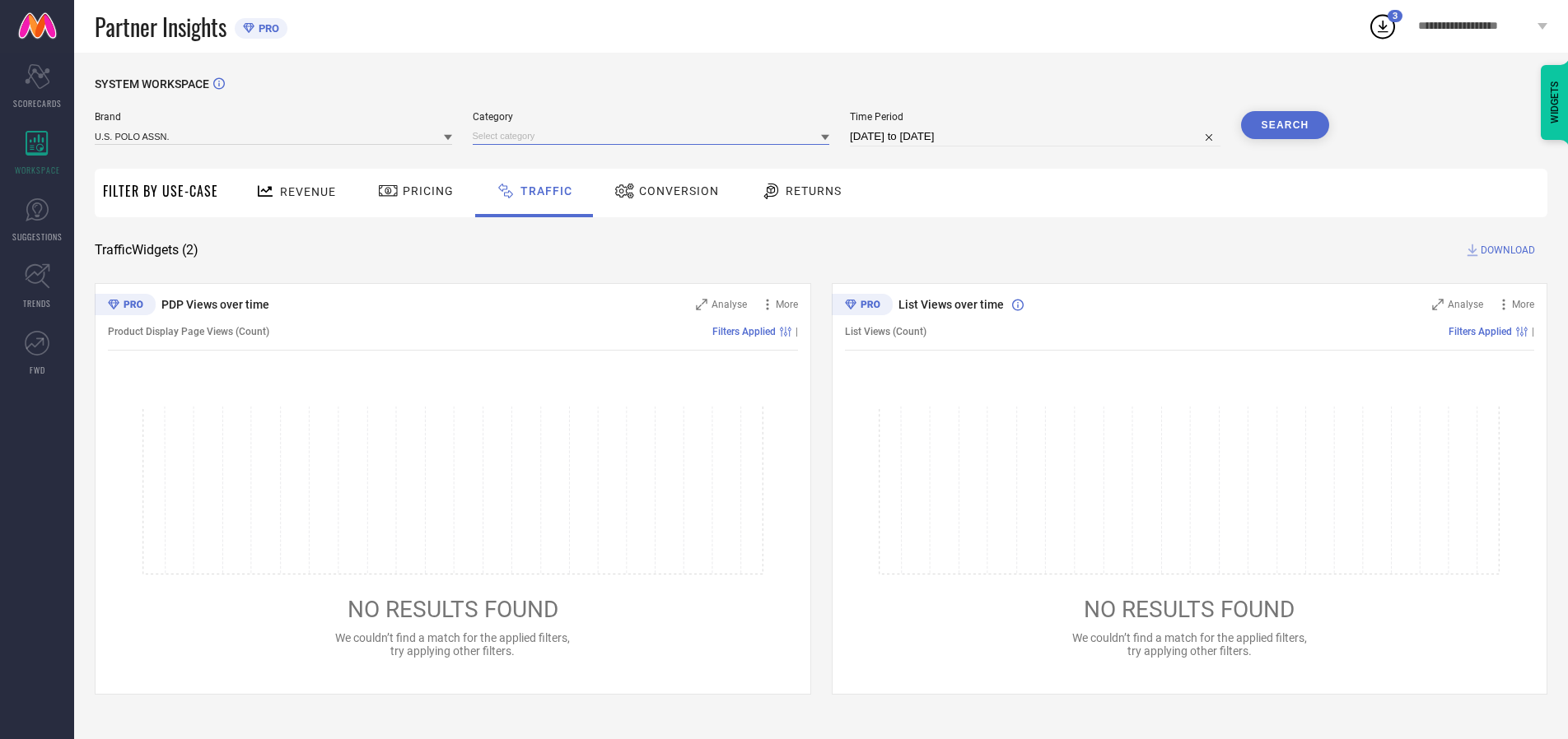
click at [655, 136] on input at bounding box center [651, 136] width 358 height 18
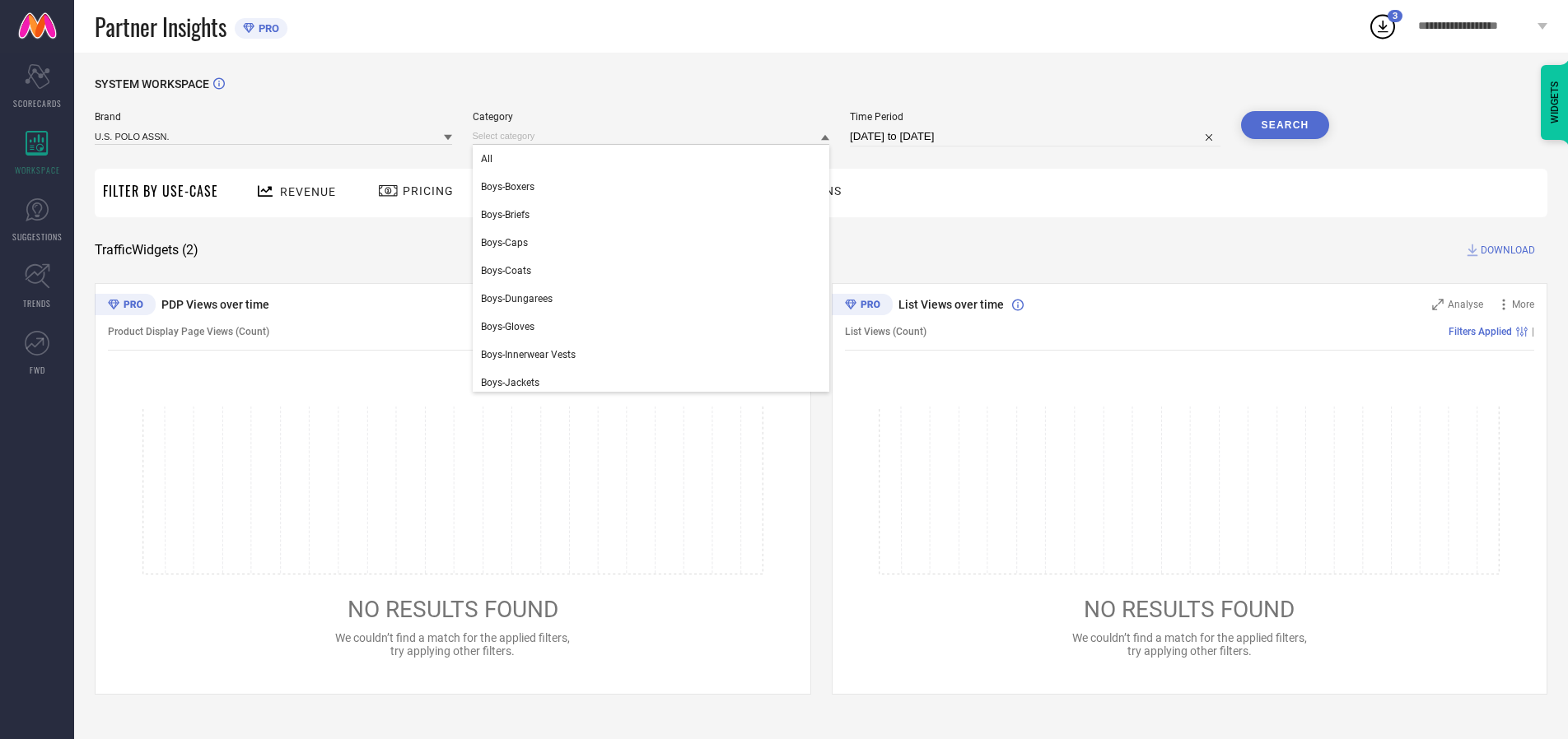
click at [655, 159] on div "All" at bounding box center [651, 159] width 358 height 28
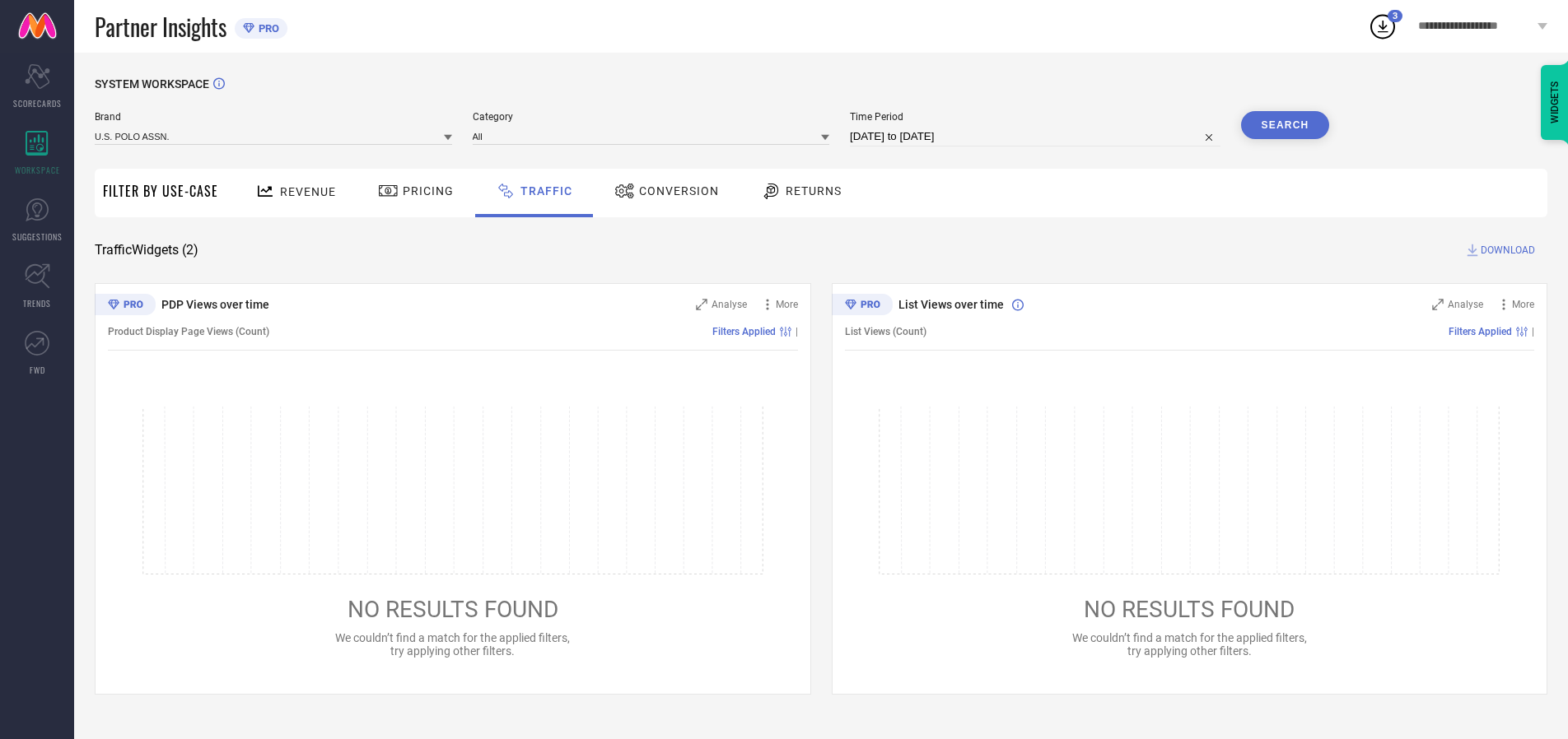
click at [1284, 125] on button "Search" at bounding box center [1285, 125] width 89 height 28
click at [1505, 250] on span "DOWNLOAD" at bounding box center [1508, 250] width 55 height 17
